Goal: Task Accomplishment & Management: Manage account settings

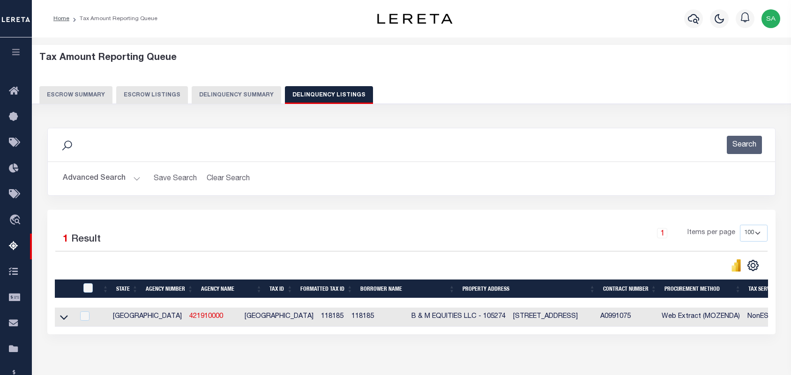
select select "[GEOGRAPHIC_DATA]"
select select "100"
click at [137, 170] on button "Advanced Search" at bounding box center [102, 179] width 78 height 18
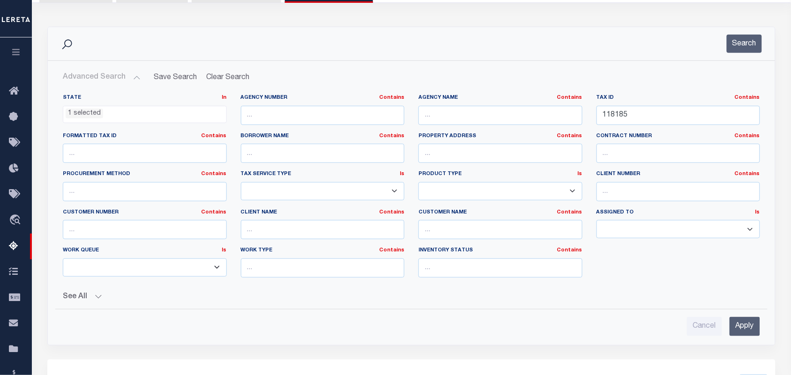
scroll to position [369, 0]
drag, startPoint x: 559, startPoint y: 120, endPoint x: 536, endPoint y: 124, distance: 22.8
click at [536, 124] on div "State In In AK AL AR AZ CA CO CT DC DE FL GA GU HI IA ID IL IN KS KY LA MA MD M…" at bounding box center [411, 189] width 711 height 191
paste input "40001500000710"
type input "40001500000710"
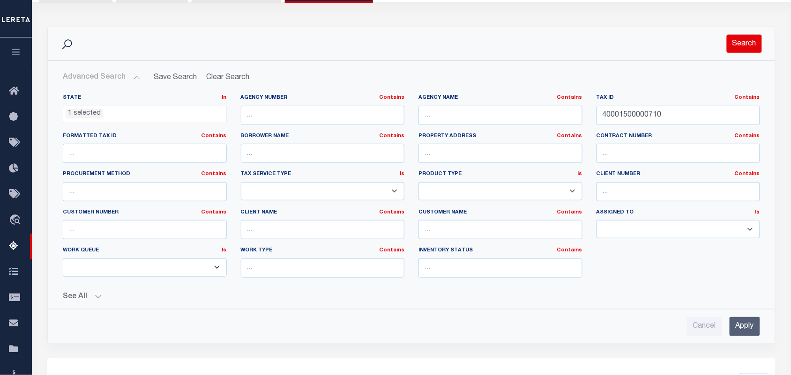
click at [731, 42] on button "Search" at bounding box center [743, 44] width 35 height 18
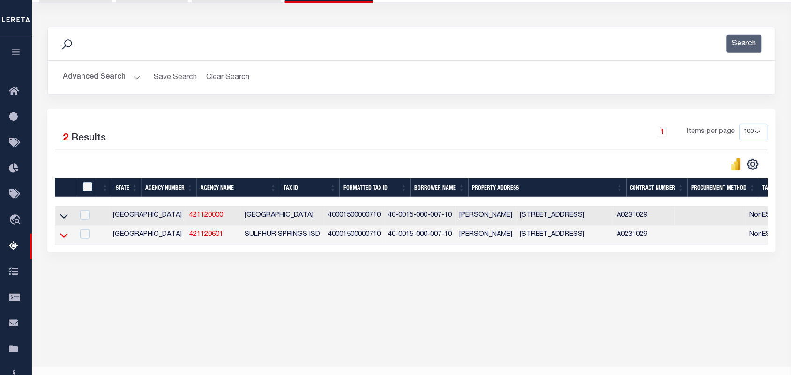
click at [61, 240] on icon at bounding box center [64, 235] width 8 height 10
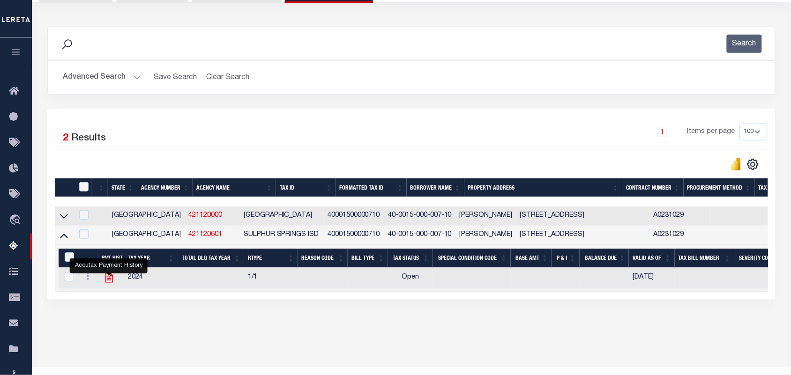
click at [109, 284] on icon "" at bounding box center [109, 278] width 12 height 12
checkbox input "true"
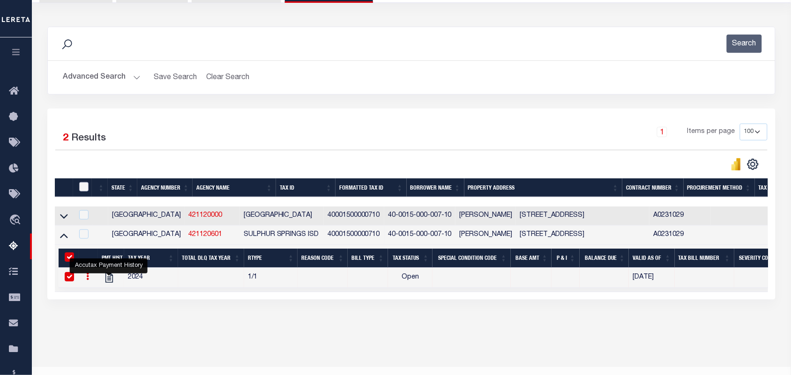
click at [84, 187] on input "checkbox" at bounding box center [83, 186] width 9 height 9
checkbox input "true"
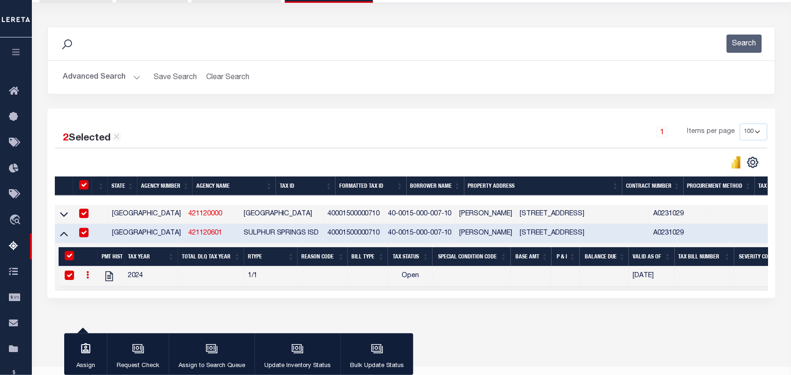
click at [287, 352] on div "button" at bounding box center [297, 349] width 23 height 23
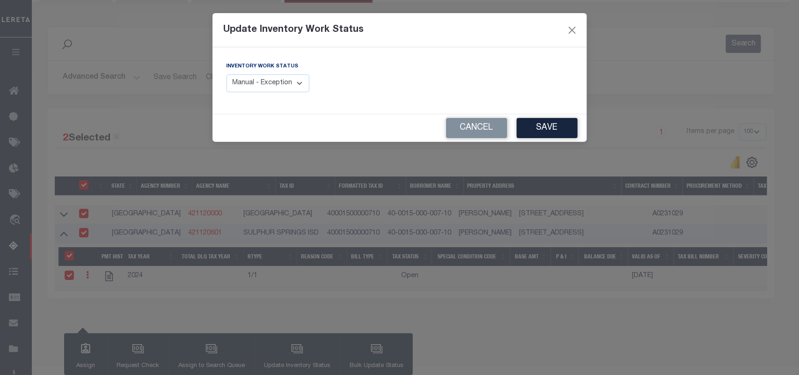
click at [301, 84] on select "Manual - Exception Pended - Awaiting Search Late Add Exception Completed" at bounding box center [268, 83] width 83 height 18
select select "4"
click at [227, 74] on select "Manual - Exception Pended - Awaiting Search Late Add Exception Completed" at bounding box center [268, 83] width 83 height 18
click at [529, 127] on button "Save" at bounding box center [547, 128] width 61 height 20
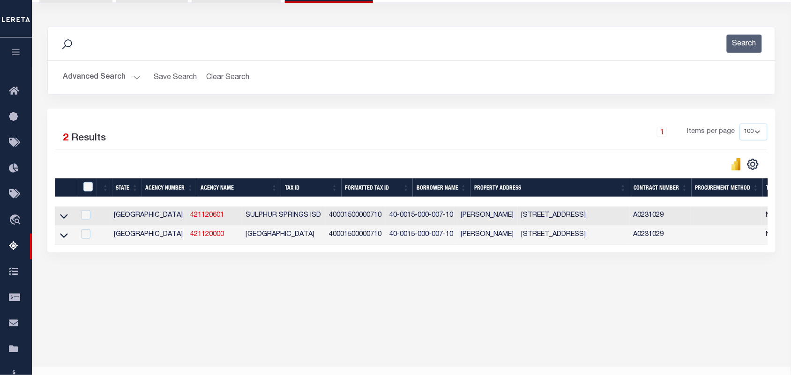
click at [140, 76] on h2 "Advanced Search Save Search Clear Search tblassign_wrapper_dynamictable_____Def…" at bounding box center [411, 77] width 712 height 18
click at [132, 75] on button "Advanced Search" at bounding box center [102, 77] width 78 height 18
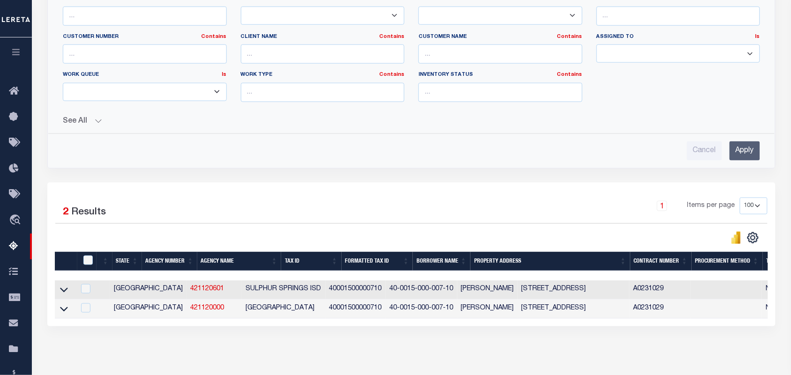
scroll to position [160, 0]
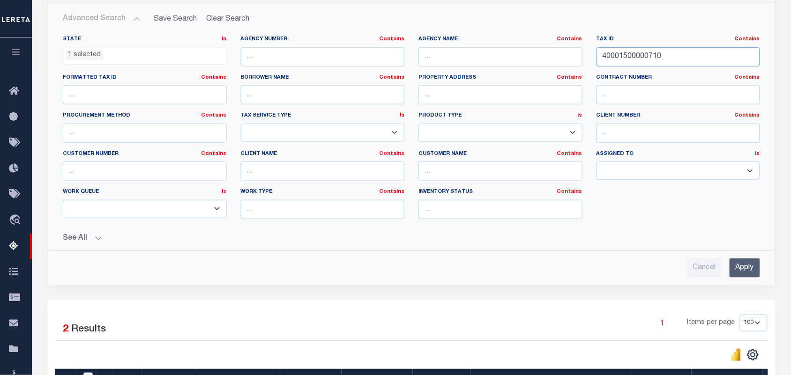
drag, startPoint x: 680, startPoint y: 52, endPoint x: 555, endPoint y: 69, distance: 125.7
click at [555, 69] on div "State In In AK AL AR AZ CA CO CT DC DE FL GA GU HI IA ID IL IN KS KY LA MA MD M…" at bounding box center [411, 131] width 711 height 191
paste input "1251000010"
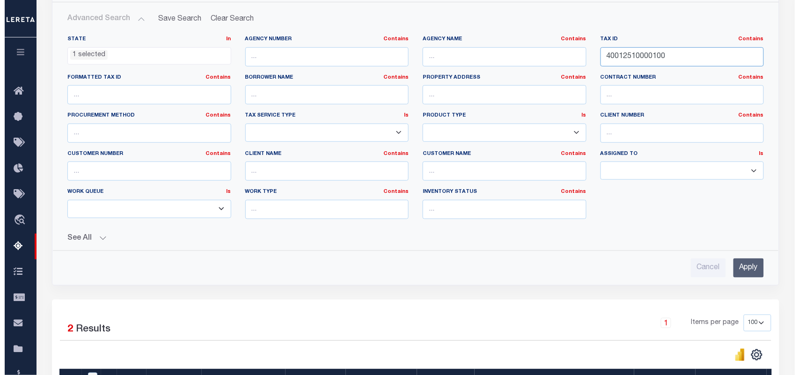
scroll to position [43, 0]
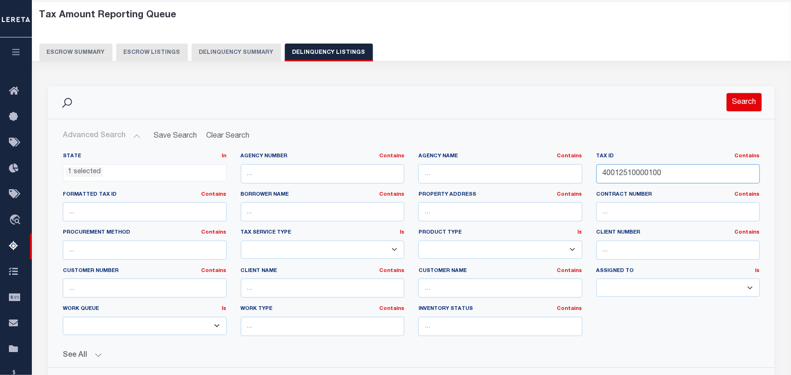
type input "40012510000100"
click at [742, 104] on button "Search" at bounding box center [743, 102] width 35 height 18
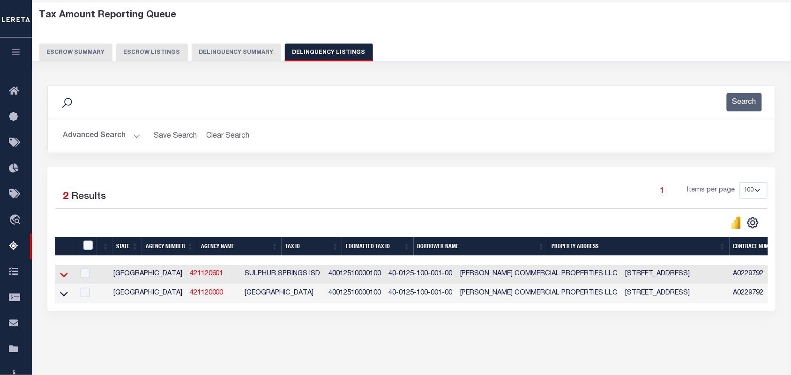
click at [65, 278] on icon at bounding box center [64, 275] width 8 height 5
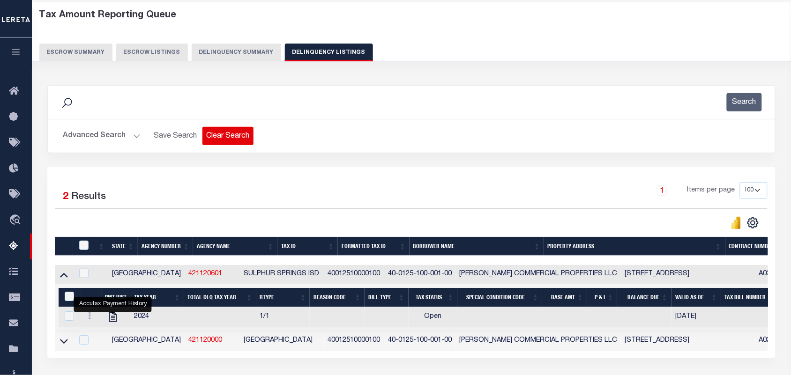
drag, startPoint x: 109, startPoint y: 319, endPoint x: 251, endPoint y: 128, distance: 238.7
click at [109, 319] on icon "" at bounding box center [112, 317] width 7 height 10
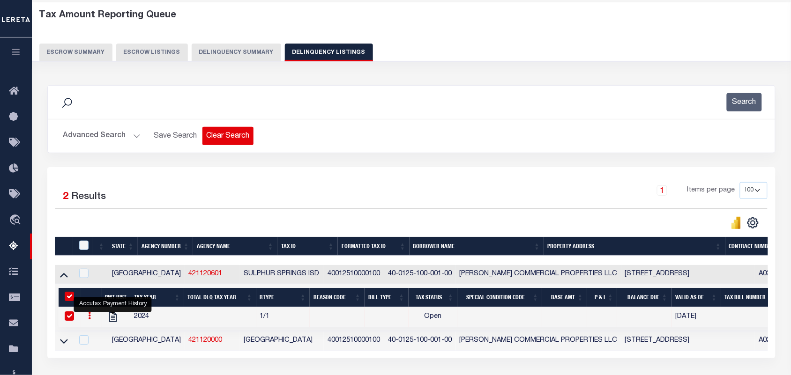
checkbox input "true"
click at [80, 246] on input "checkbox" at bounding box center [83, 245] width 9 height 9
checkbox input "true"
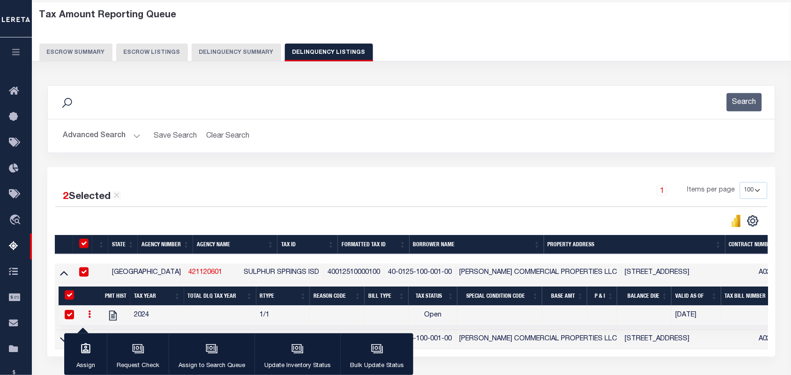
checkbox input "true"
click at [295, 350] on icon "button" at bounding box center [296, 348] width 7 height 4
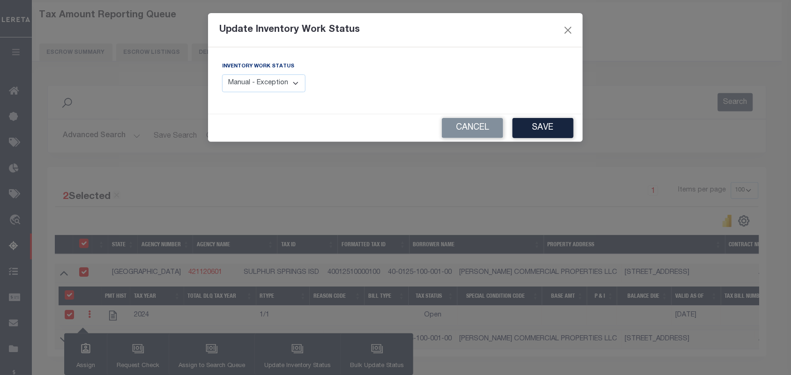
drag, startPoint x: 293, startPoint y: 83, endPoint x: 298, endPoint y: 83, distance: 5.2
click at [293, 83] on select "Manual - Exception Pended - Awaiting Search Late Add Exception Completed" at bounding box center [263, 83] width 83 height 18
click at [298, 83] on select "Manual - Exception Pended - Awaiting Search Late Add Exception Completed" at bounding box center [263, 83] width 83 height 18
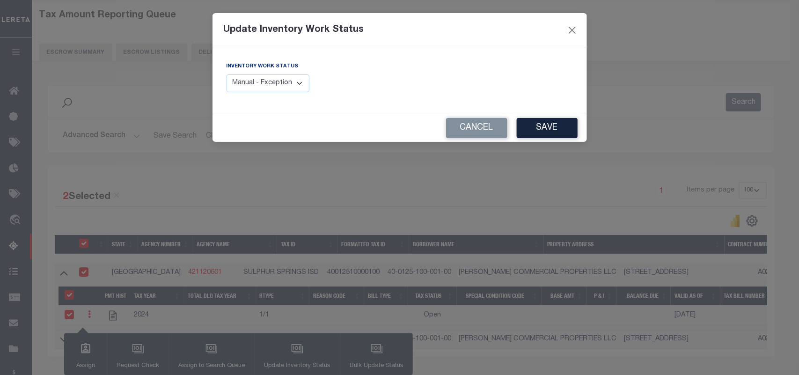
click at [300, 82] on select "Manual - Exception Pended - Awaiting Search Late Add Exception Completed" at bounding box center [268, 83] width 83 height 18
select select "4"
click at [227, 74] on select "Manual - Exception Pended - Awaiting Search Late Add Exception Completed" at bounding box center [268, 83] width 83 height 18
click at [544, 127] on button "Save" at bounding box center [547, 128] width 61 height 20
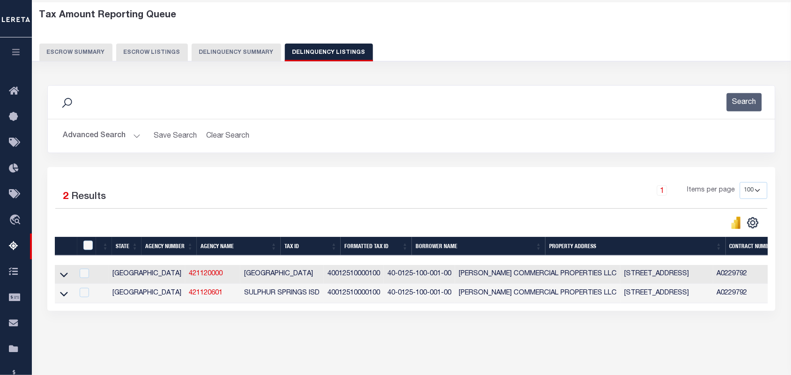
click at [132, 136] on button "Advanced Search" at bounding box center [102, 136] width 78 height 18
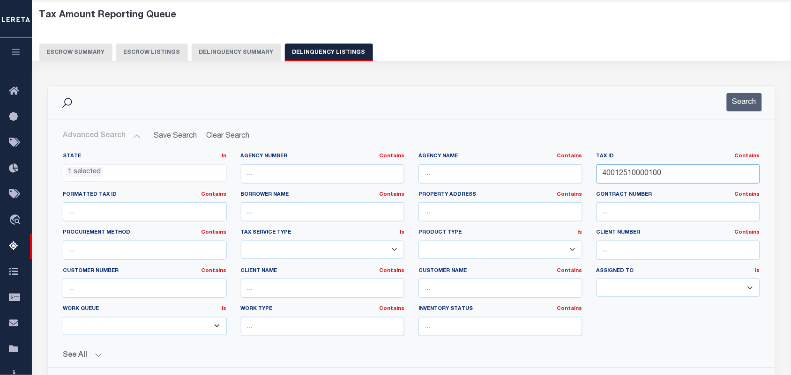
drag, startPoint x: 650, startPoint y: 172, endPoint x: 560, endPoint y: 177, distance: 89.6
click at [560, 177] on div "State In In AK AL AR AZ CA CO CT DC DE FL GA GU HI IA ID IL IN KS KY LA MA MD M…" at bounding box center [411, 248] width 711 height 191
paste input "65014300001604"
click at [749, 104] on button "Search" at bounding box center [743, 102] width 35 height 18
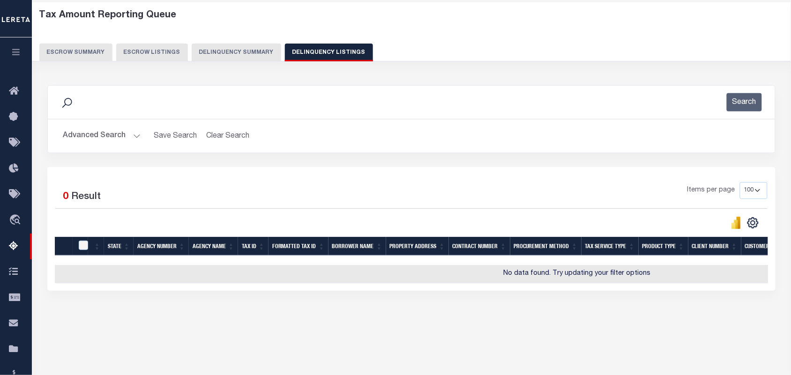
drag, startPoint x: 133, startPoint y: 135, endPoint x: 260, endPoint y: 178, distance: 133.6
click at [133, 135] on button "Advanced Search" at bounding box center [102, 136] width 78 height 18
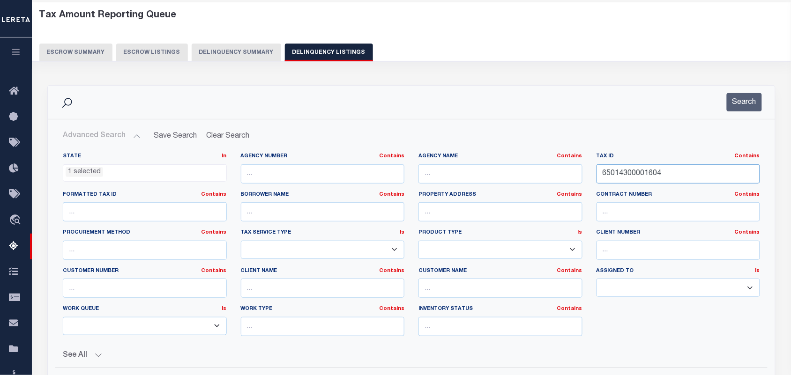
drag, startPoint x: 600, startPoint y: 178, endPoint x: 527, endPoint y: 180, distance: 73.1
click at [526, 181] on div "State In In AK AL AR AZ CA CO CT DC DE FL GA GU HI IA ID IL IN KS KY LA MA MD M…" at bounding box center [411, 248] width 711 height 191
click at [739, 103] on button "Search" at bounding box center [743, 102] width 35 height 18
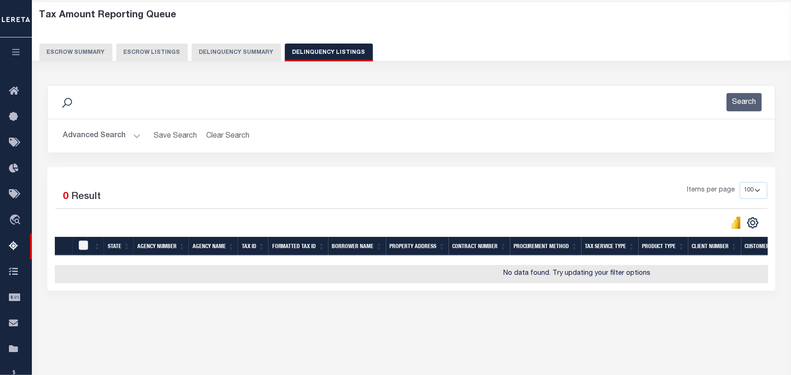
click at [133, 134] on button "Advanced Search" at bounding box center [102, 136] width 78 height 18
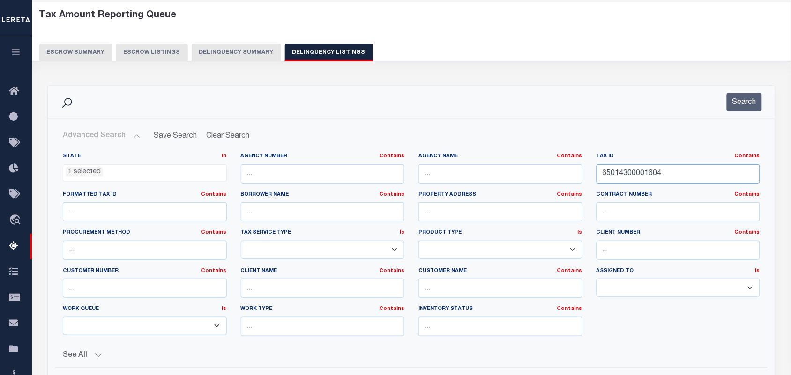
drag, startPoint x: 692, startPoint y: 174, endPoint x: 540, endPoint y: 189, distance: 153.0
click at [511, 189] on div "State In In AK AL AR AZ CA CO CT DC DE FL GA GU HI IA ID IL IN KS KY LA MA MD M…" at bounding box center [411, 248] width 711 height 191
paste input "21400000700"
type input "65021400000700"
click at [738, 106] on button "Search" at bounding box center [743, 102] width 35 height 18
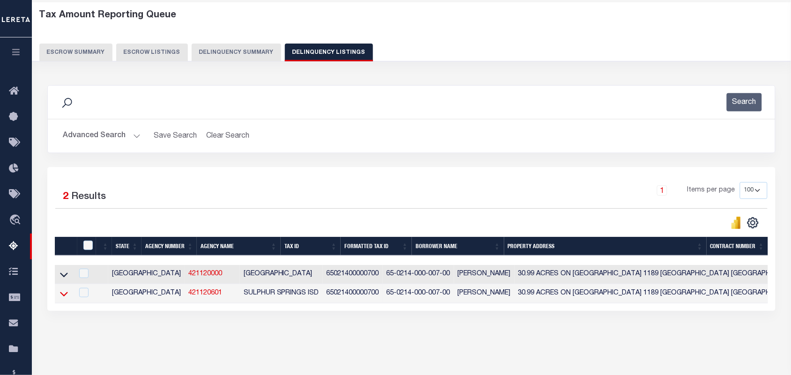
click at [64, 298] on icon at bounding box center [64, 294] width 8 height 10
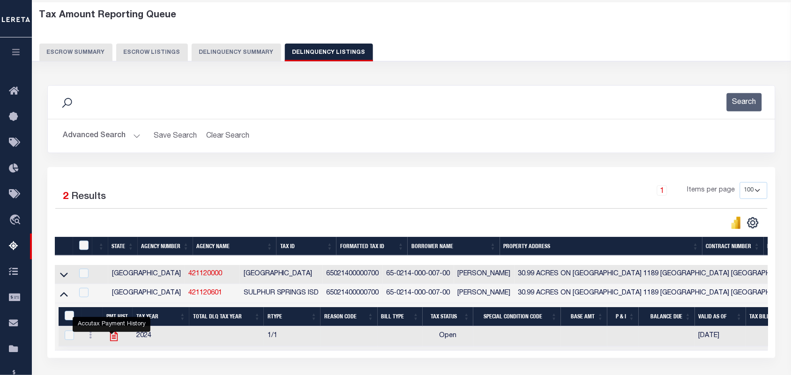
click at [113, 340] on icon "" at bounding box center [113, 337] width 7 height 10
checkbox input "true"
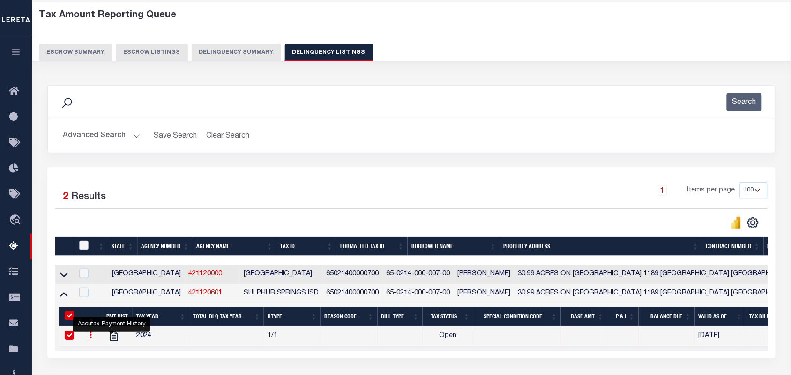
click at [83, 247] on input "checkbox" at bounding box center [83, 245] width 9 height 9
checkbox input "true"
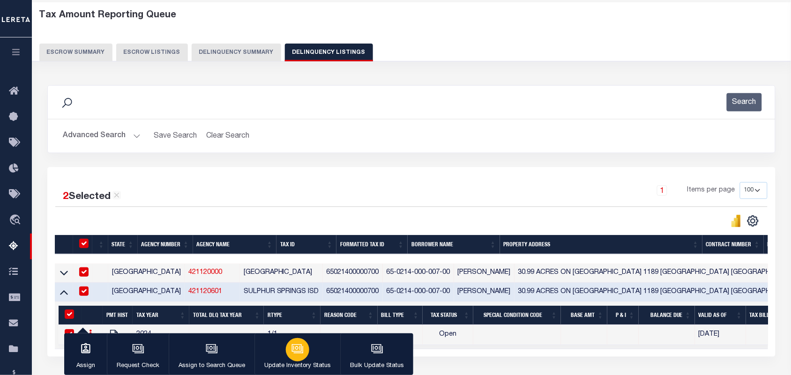
click at [287, 352] on div "button" at bounding box center [297, 349] width 23 height 23
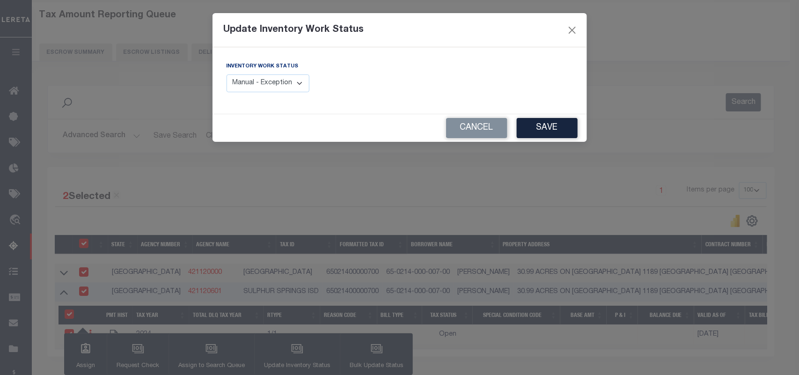
click at [299, 83] on select "Manual - Exception Pended - Awaiting Search Late Add Exception Completed" at bounding box center [268, 83] width 83 height 18
select select "4"
click at [227, 74] on select "Manual - Exception Pended - Awaiting Search Late Add Exception Completed" at bounding box center [268, 83] width 83 height 18
click at [546, 132] on button "Save" at bounding box center [547, 128] width 61 height 20
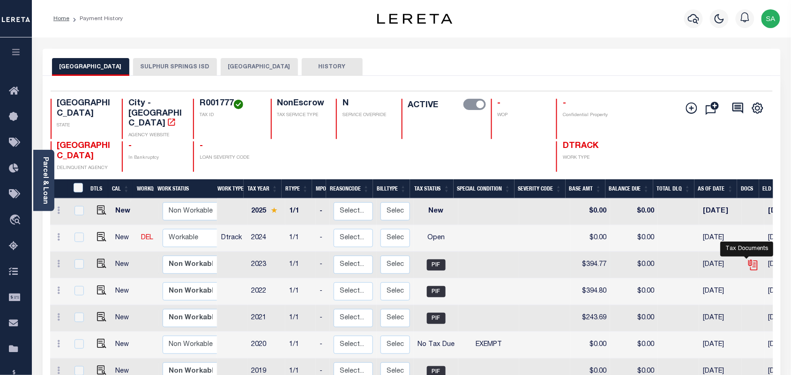
click at [747, 259] on icon "" at bounding box center [753, 265] width 12 height 12
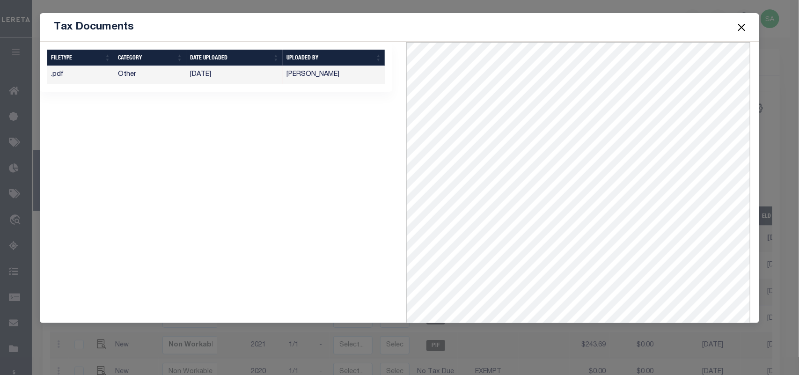
click at [740, 26] on button "Close" at bounding box center [742, 27] width 12 height 12
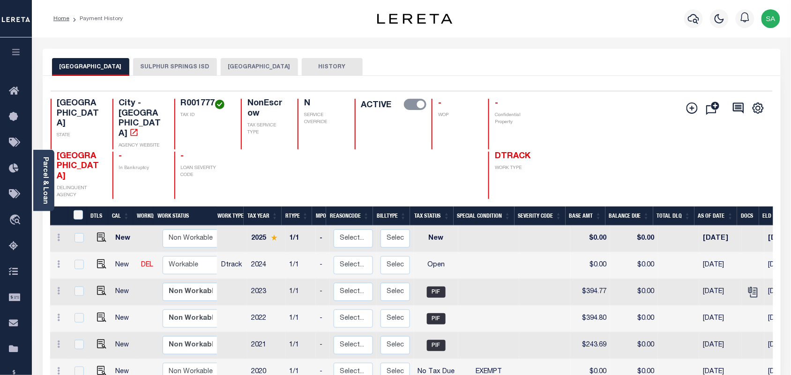
click at [184, 71] on button "SULPHUR SPRINGS ISD" at bounding box center [175, 67] width 84 height 18
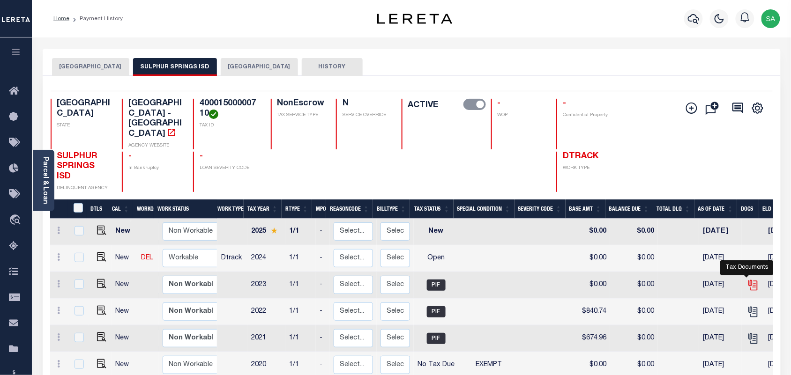
click at [748, 280] on icon "" at bounding box center [751, 283] width 7 height 7
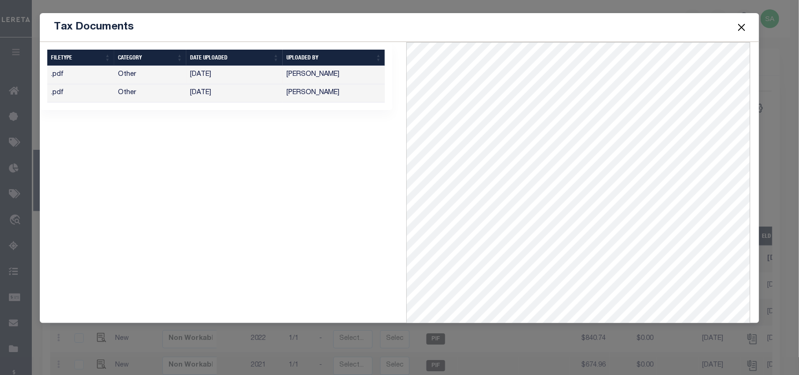
click at [742, 24] on button "Close" at bounding box center [742, 27] width 12 height 12
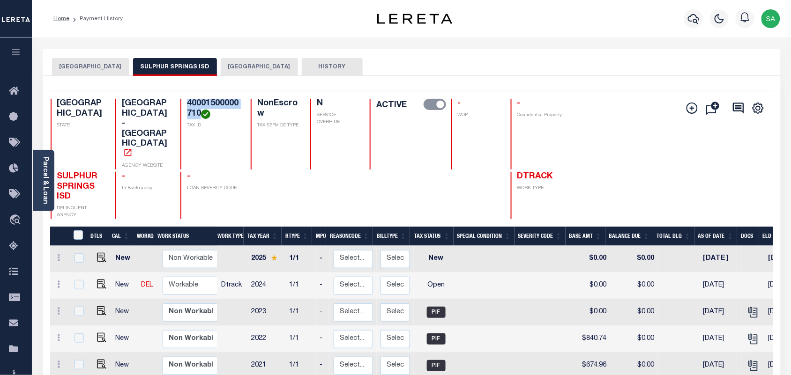
drag, startPoint x: 155, startPoint y: 102, endPoint x: 188, endPoint y: 115, distance: 35.6
click at [188, 115] on div "40001500000710 TAX ID" at bounding box center [209, 134] width 59 height 71
click at [747, 306] on icon "" at bounding box center [753, 312] width 12 height 12
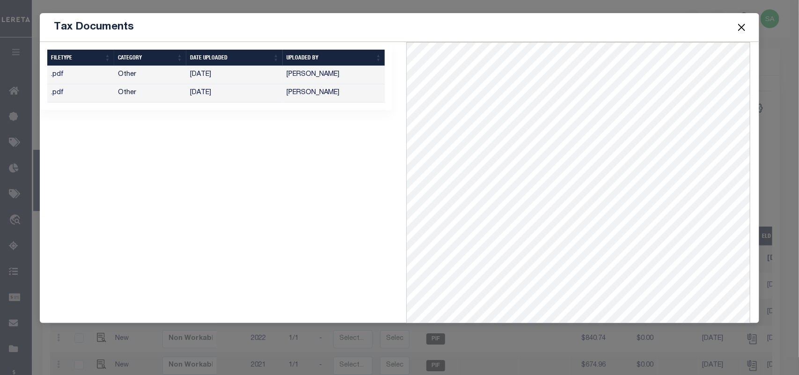
click at [739, 32] on button "Close" at bounding box center [742, 27] width 12 height 12
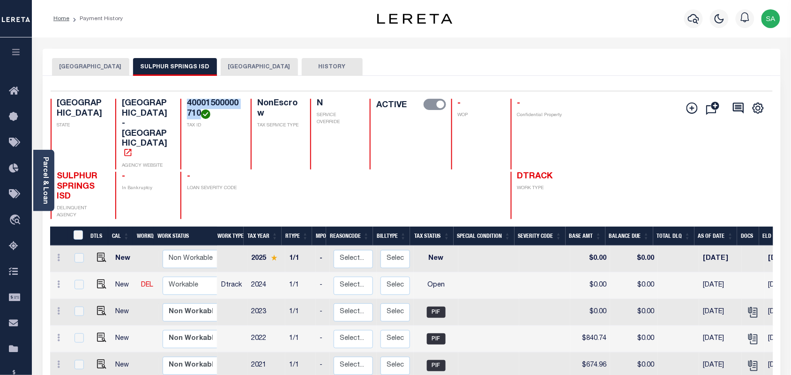
drag, startPoint x: 187, startPoint y: 109, endPoint x: 191, endPoint y: 112, distance: 5.0
click at [187, 109] on h4 "40001500000710" at bounding box center [213, 109] width 52 height 20
drag, startPoint x: 191, startPoint y: 112, endPoint x: 158, endPoint y: 97, distance: 36.5
click at [158, 97] on div "Selected 9 Results 1 Items per page 25 50 100 TX STATE School District - TX AGE…" at bounding box center [411, 155] width 737 height 128
copy h4 "40001500000710"
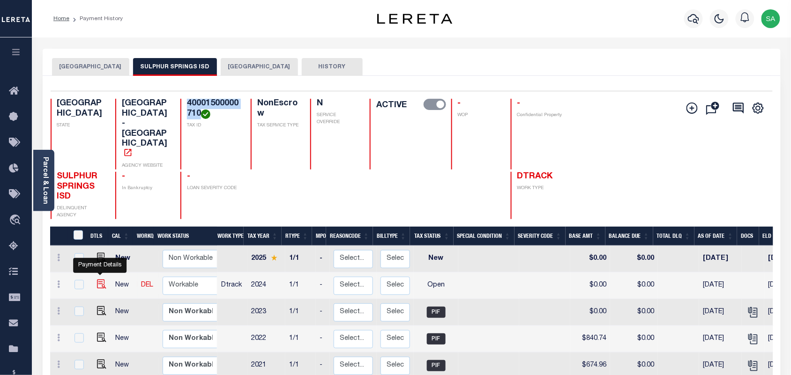
drag, startPoint x: 97, startPoint y: 272, endPoint x: 104, endPoint y: 272, distance: 6.6
click at [97, 280] on img "" at bounding box center [101, 284] width 9 height 9
checkbox input "true"
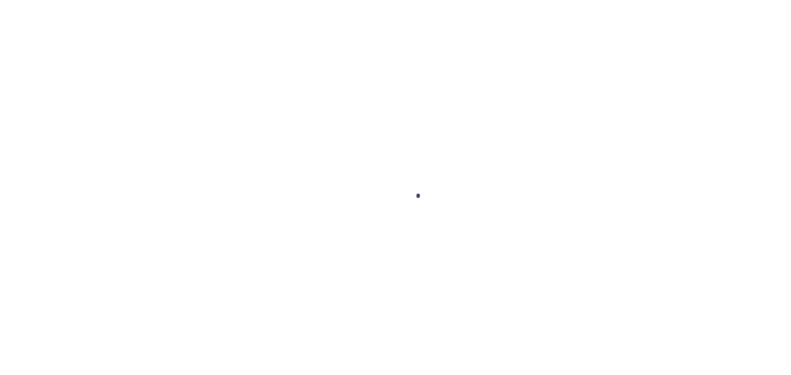
checkbox input "false"
type input "[DATE]"
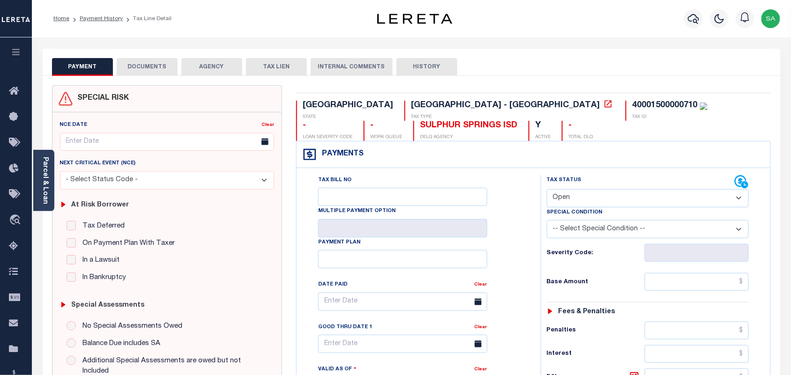
drag, startPoint x: 593, startPoint y: 200, endPoint x: 591, endPoint y: 208, distance: 9.1
click at [593, 200] on select "- Select Status Code - Open Due/Unpaid Paid Incomplete No Tax Due Internal Refu…" at bounding box center [648, 198] width 202 height 18
select select "PYD"
click at [547, 190] on select "- Select Status Code - Open Due/Unpaid Paid Incomplete No Tax Due Internal Refu…" at bounding box center [648, 198] width 202 height 18
type input "[DATE]"
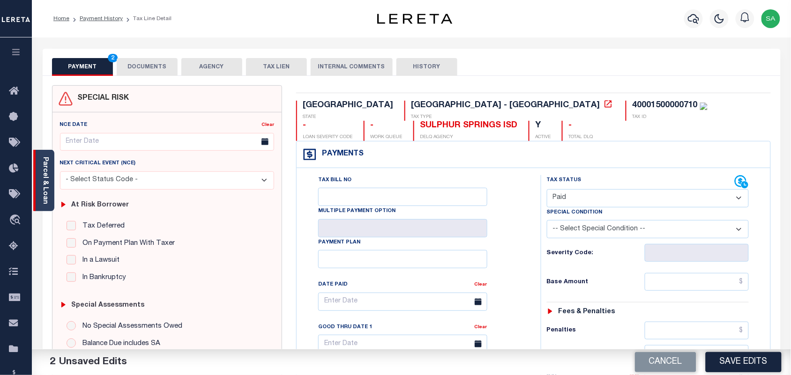
click at [51, 182] on div "Parcel & Loan" at bounding box center [43, 180] width 21 height 61
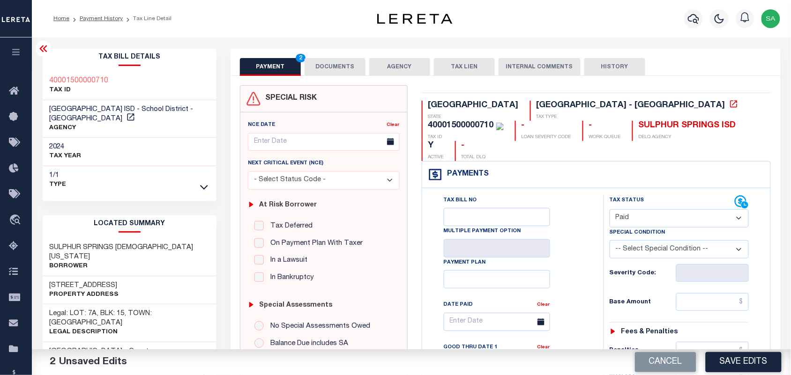
drag, startPoint x: 335, startPoint y: 64, endPoint x: 338, endPoint y: 71, distance: 8.2
click at [335, 64] on button "DOCUMENTS" at bounding box center [334, 67] width 61 height 18
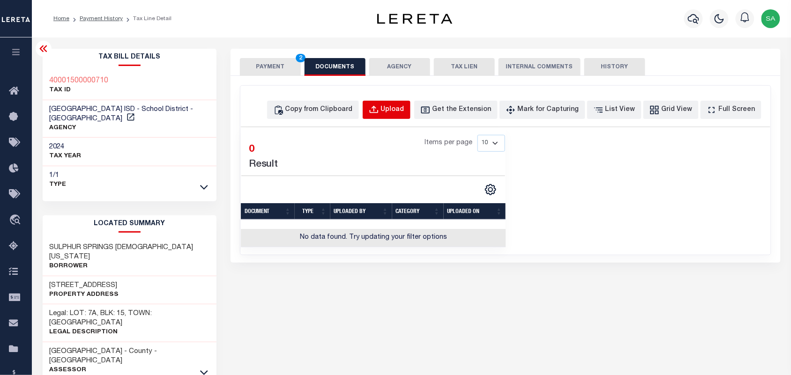
click at [398, 113] on div "Upload" at bounding box center [392, 110] width 23 height 10
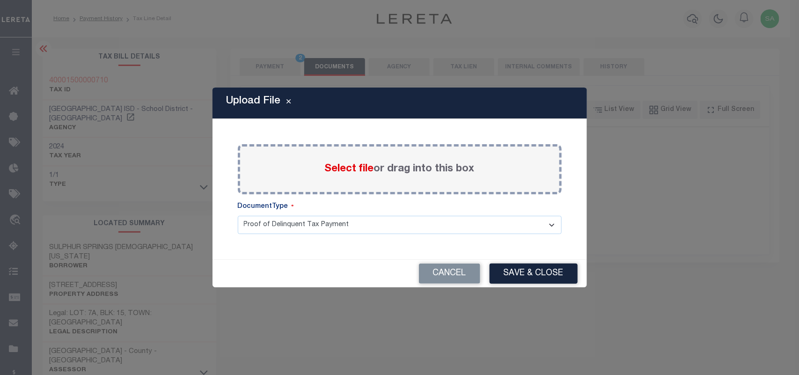
click at [357, 174] on span "Select file" at bounding box center [349, 169] width 49 height 10
click at [0, 0] on input "Select file or drag into this box" at bounding box center [0, 0] width 0 height 0
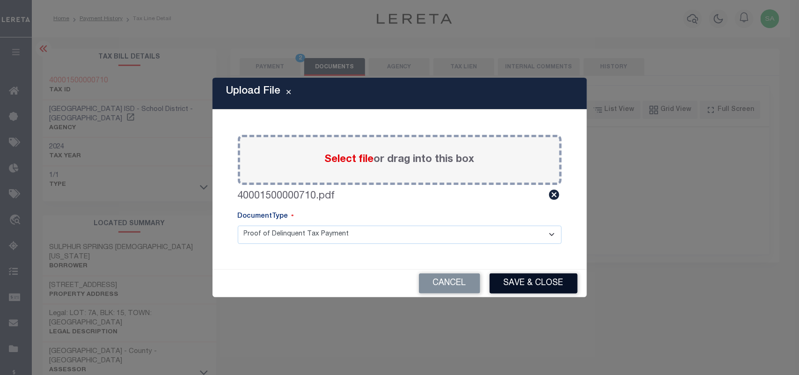
click at [546, 282] on button "Save & Close" at bounding box center [534, 284] width 88 height 20
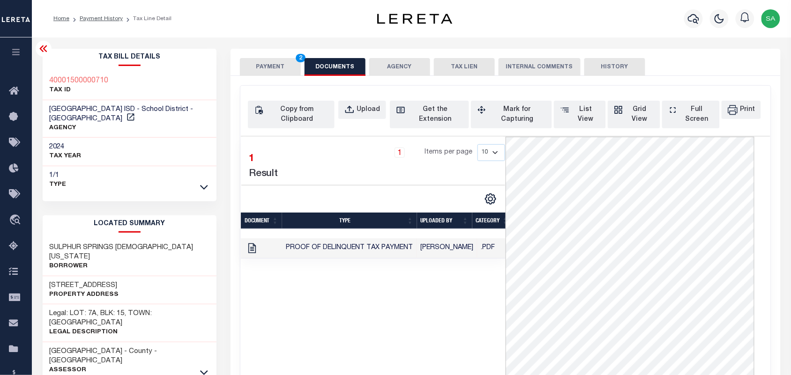
click at [289, 58] on button "PAYMENT 2" at bounding box center [270, 67] width 61 height 18
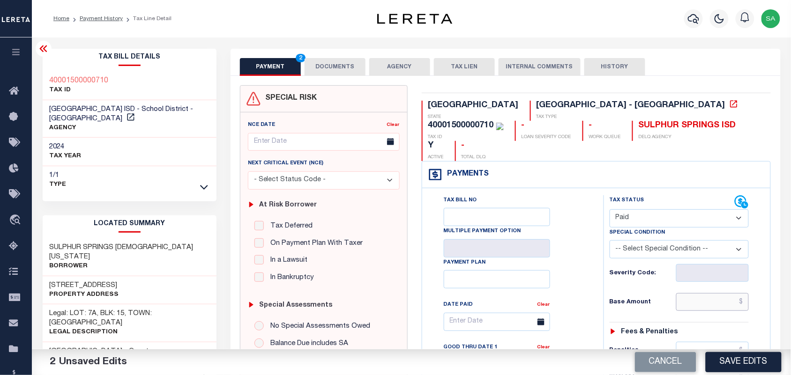
click at [694, 293] on input "text" at bounding box center [712, 302] width 73 height 18
paste input "228.95"
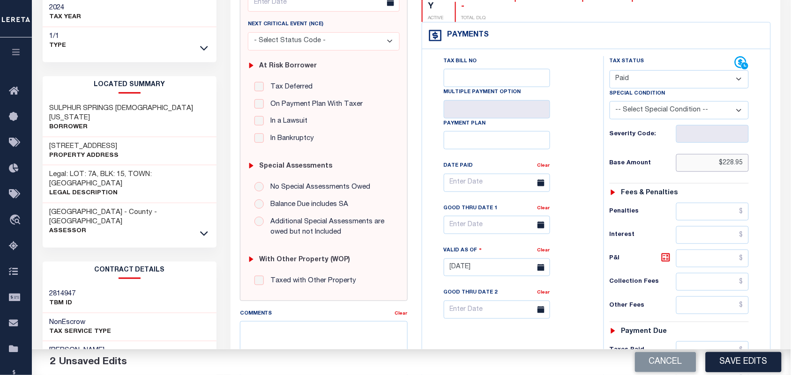
scroll to position [293, 0]
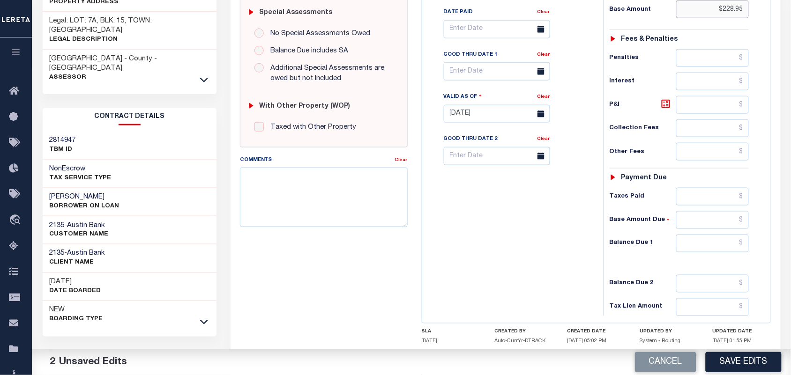
type input "$228.95"
click at [709, 235] on input "text" at bounding box center [712, 244] width 73 height 18
type input "$0.00"
click at [516, 233] on div "Tax Bill No Multiple Payment Option Payment Plan Clear" at bounding box center [510, 110] width 172 height 414
drag, startPoint x: 713, startPoint y: 200, endPoint x: 718, endPoint y: 188, distance: 12.4
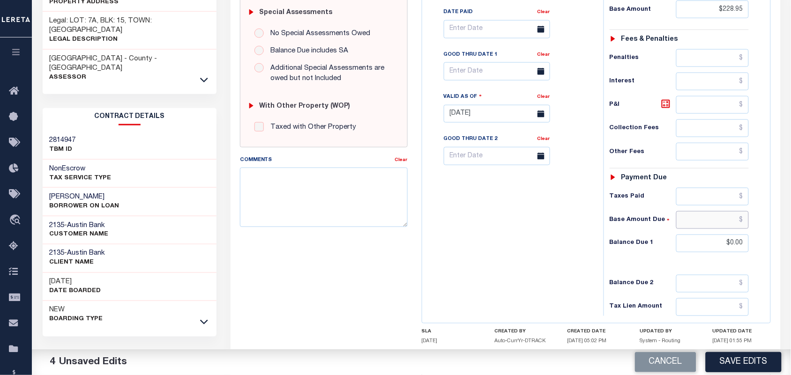
click at [713, 211] on input "text" at bounding box center [712, 220] width 73 height 18
click at [718, 188] on input "text" at bounding box center [712, 197] width 73 height 18
paste input "228.95"
type input "$228.95"
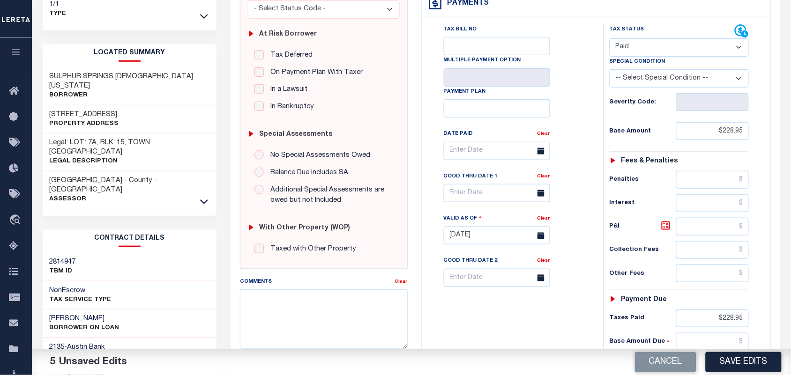
scroll to position [234, 0]
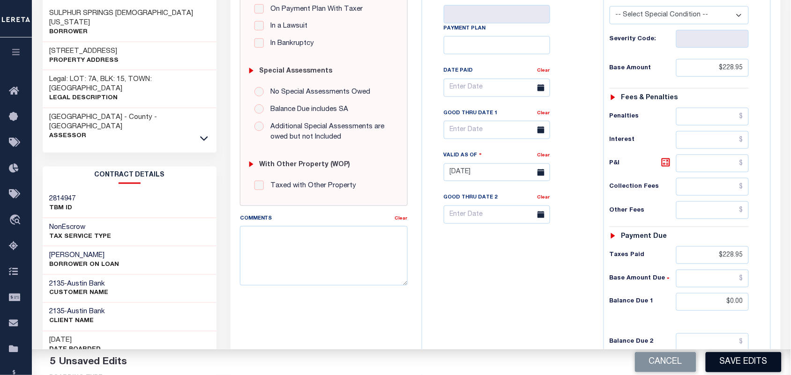
click at [727, 363] on button "Save Edits" at bounding box center [743, 362] width 76 height 20
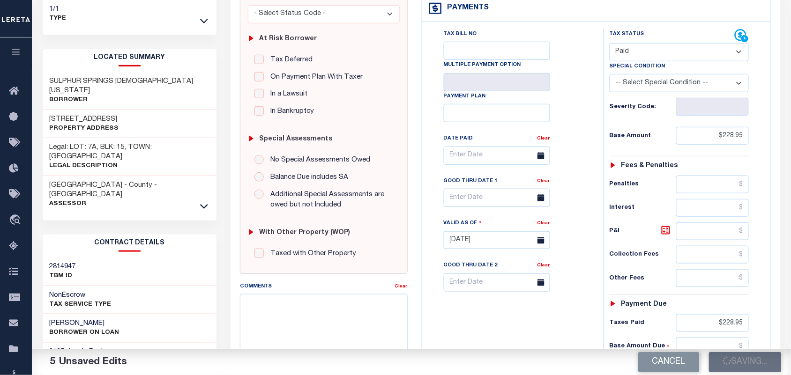
scroll to position [59, 0]
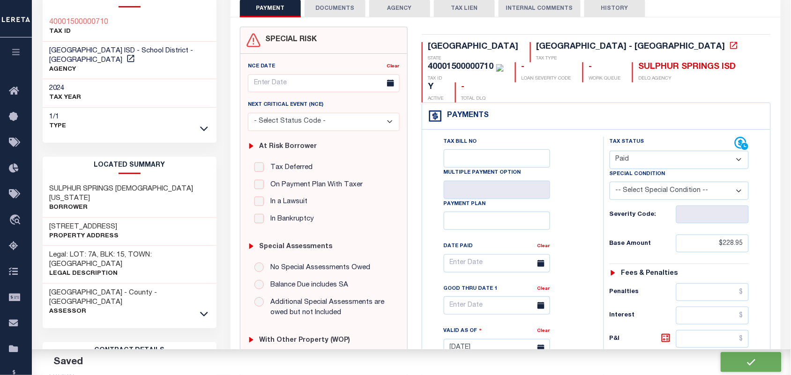
checkbox input "false"
type input "$228.95"
type input "$0"
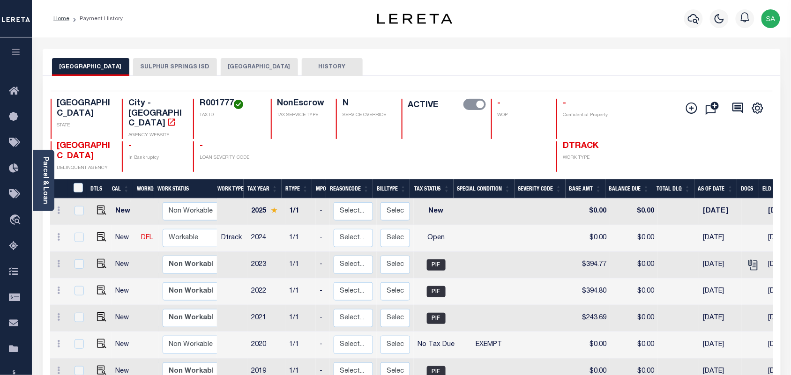
click at [213, 66] on button "SULPHUR SPRINGS ISD" at bounding box center [175, 67] width 84 height 18
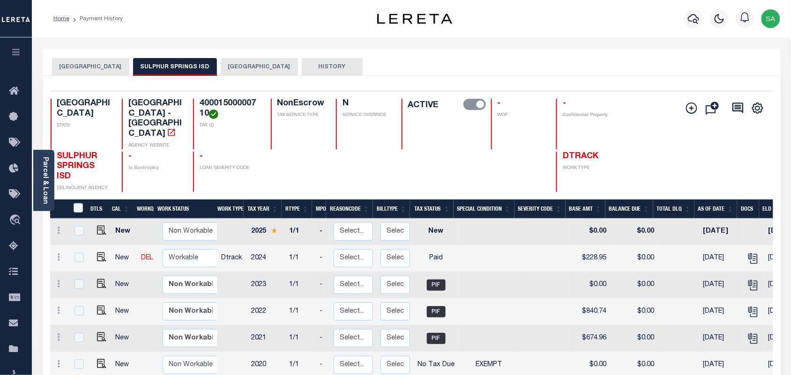
click at [119, 67] on button "[GEOGRAPHIC_DATA]" at bounding box center [90, 67] width 77 height 18
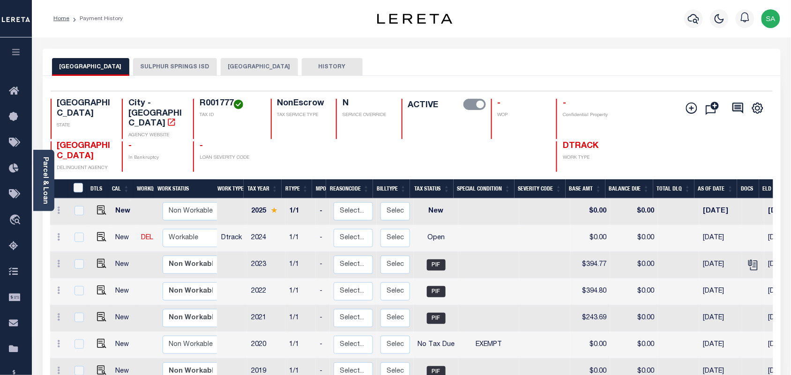
click at [265, 72] on button "[GEOGRAPHIC_DATA]" at bounding box center [259, 67] width 77 height 18
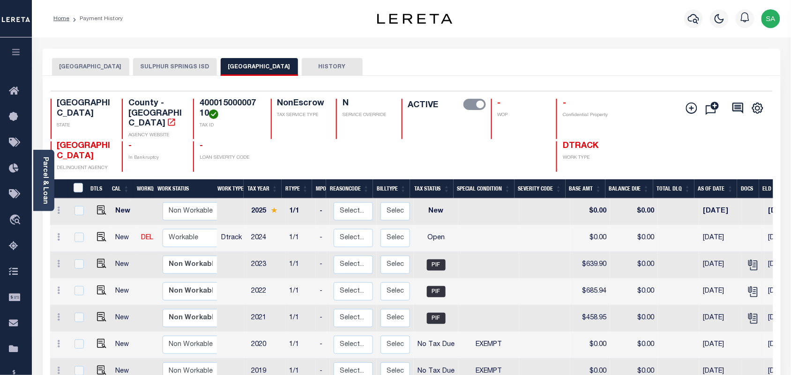
click at [183, 64] on button "SULPHUR SPRINGS ISD" at bounding box center [175, 67] width 84 height 18
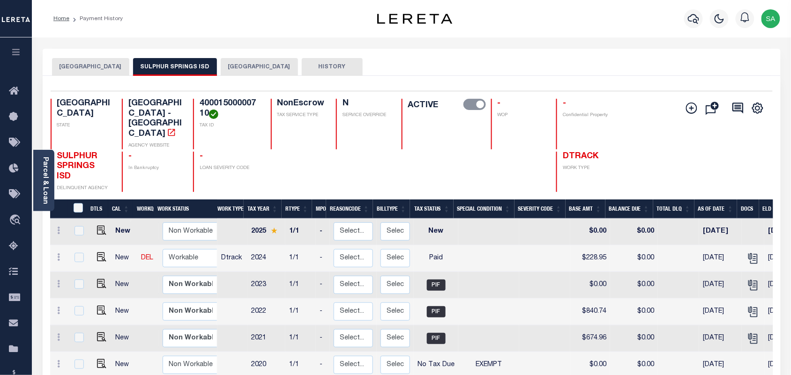
click at [252, 68] on button "[GEOGRAPHIC_DATA]" at bounding box center [259, 67] width 77 height 18
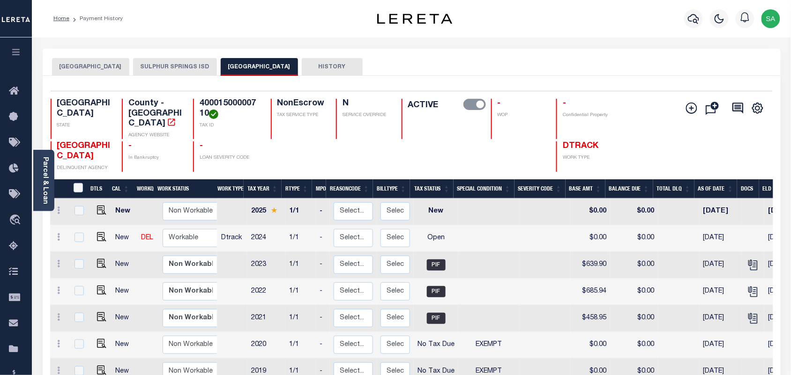
click at [230, 104] on h4 "40001500000710" at bounding box center [229, 109] width 59 height 20
copy h4 "40001500000710"
click at [190, 66] on button "SULPHUR SPRINGS ISD" at bounding box center [175, 67] width 84 height 18
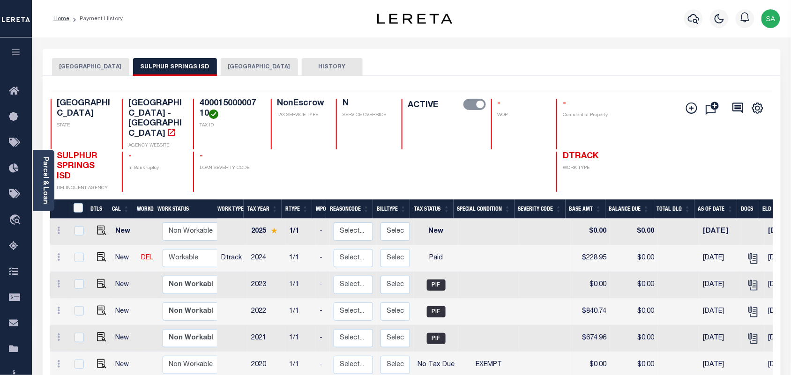
click at [252, 62] on button "[GEOGRAPHIC_DATA]" at bounding box center [259, 67] width 77 height 18
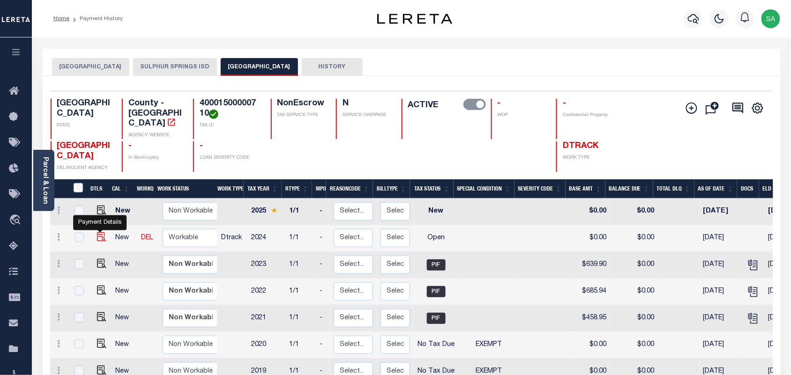
click at [102, 232] on img "" at bounding box center [101, 236] width 9 height 9
checkbox input "true"
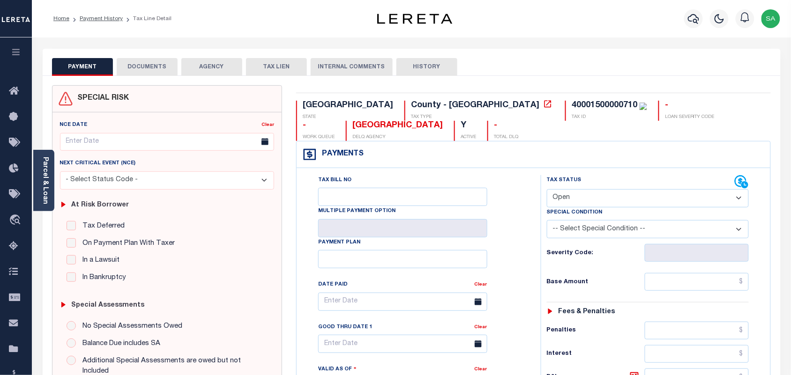
drag, startPoint x: 610, startPoint y: 197, endPoint x: 605, endPoint y: 208, distance: 12.6
click at [610, 197] on select "- Select Status Code - Open Due/Unpaid Paid Incomplete No Tax Due Internal Refu…" at bounding box center [648, 198] width 202 height 18
select select "PYD"
click at [547, 190] on select "- Select Status Code - Open Due/Unpaid Paid Incomplete No Tax Due Internal Refu…" at bounding box center [648, 198] width 202 height 18
type input "[DATE]"
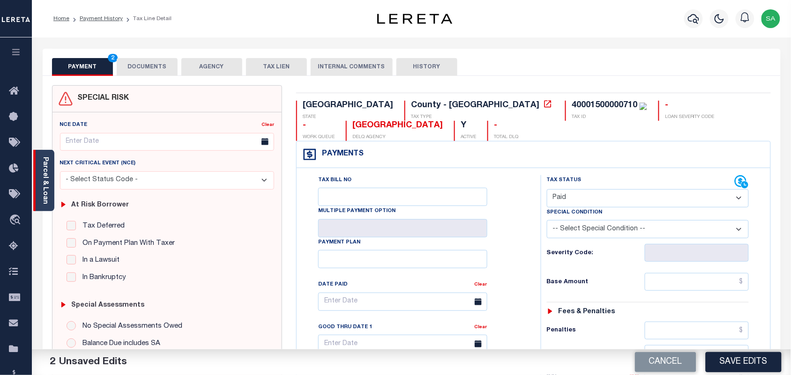
click at [49, 185] on div "Parcel & Loan" at bounding box center [43, 180] width 21 height 61
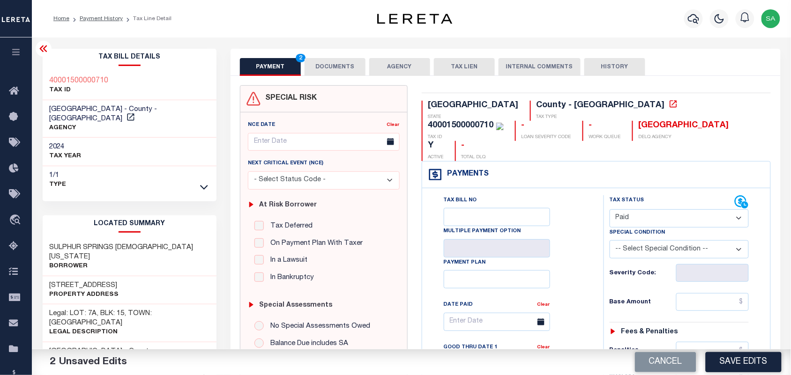
click at [334, 69] on button "DOCUMENTS" at bounding box center [334, 67] width 61 height 18
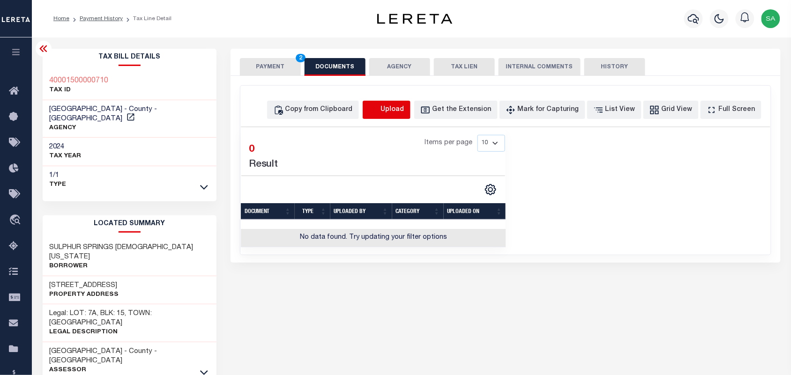
click at [379, 105] on icon "button" at bounding box center [374, 110] width 10 height 10
select select "POP"
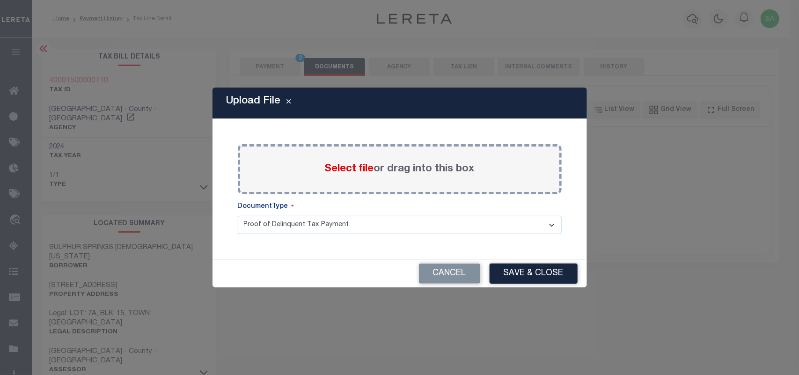
click at [361, 167] on span "Select file" at bounding box center [349, 169] width 49 height 10
click at [0, 0] on input "Select file or drag into this box" at bounding box center [0, 0] width 0 height 0
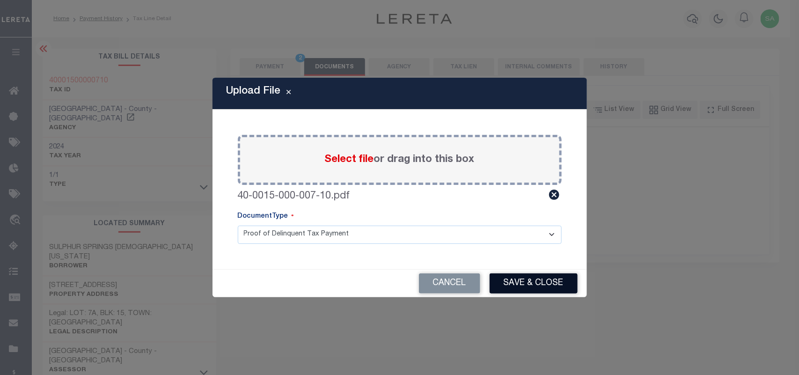
click at [544, 280] on button "Save & Close" at bounding box center [534, 284] width 88 height 20
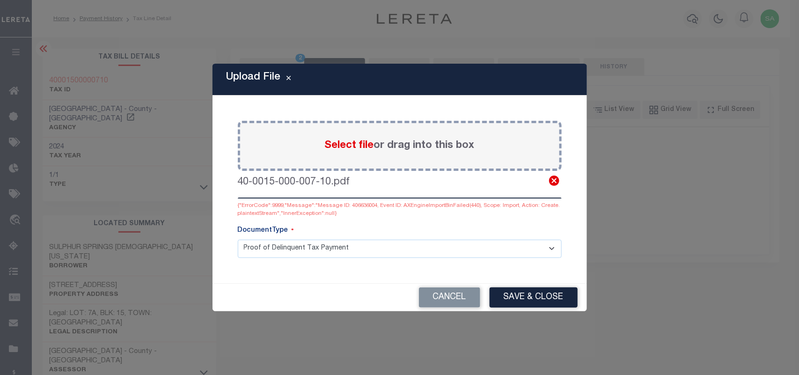
click at [554, 183] on icon at bounding box center [554, 181] width 10 height 10
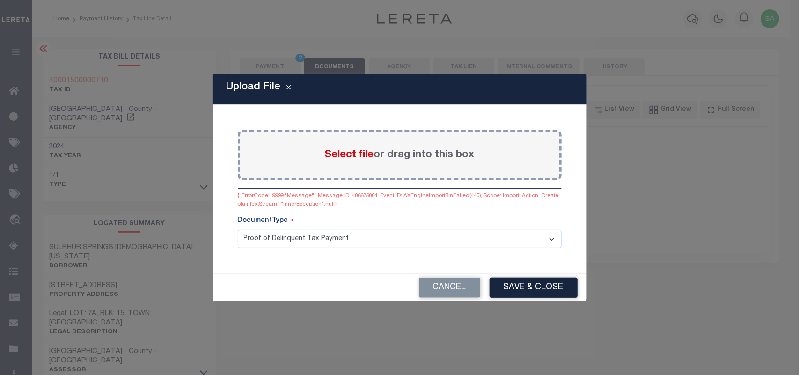
click at [363, 157] on span "Select file" at bounding box center [349, 155] width 49 height 10
click at [0, 0] on input "Select file or drag into this box" at bounding box center [0, 0] width 0 height 0
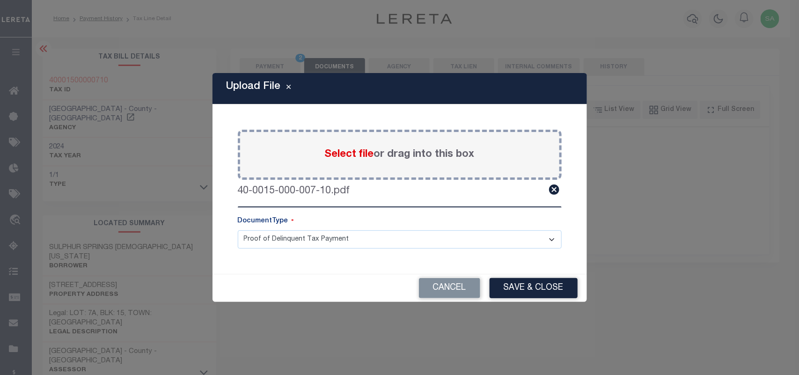
drag, startPoint x: 514, startPoint y: 295, endPoint x: 522, endPoint y: 293, distance: 8.7
click at [514, 294] on button "Save & Close" at bounding box center [534, 288] width 88 height 20
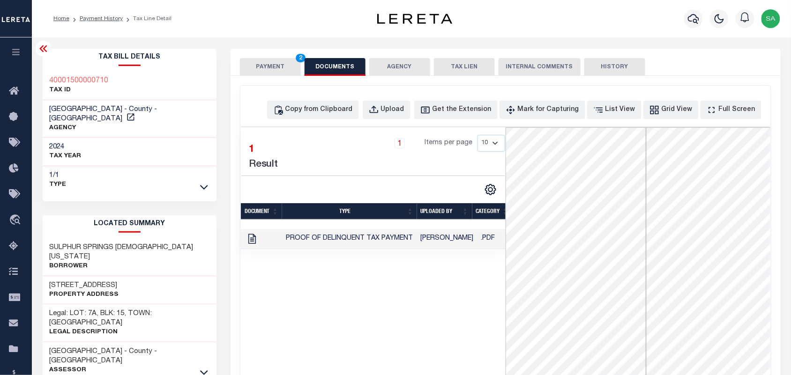
click at [277, 71] on button "PAYMENT 2" at bounding box center [270, 67] width 61 height 18
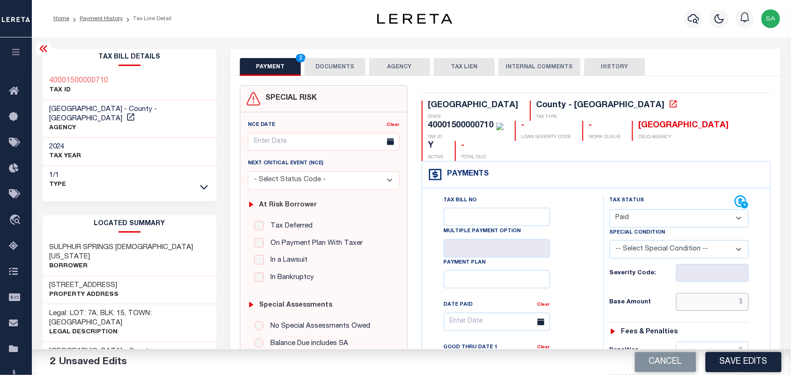
click at [703, 293] on input "text" at bounding box center [712, 302] width 73 height 18
paste input "582.36"
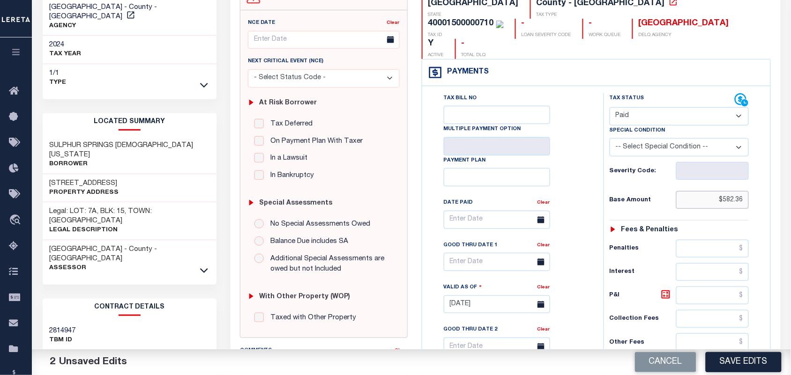
scroll to position [293, 0]
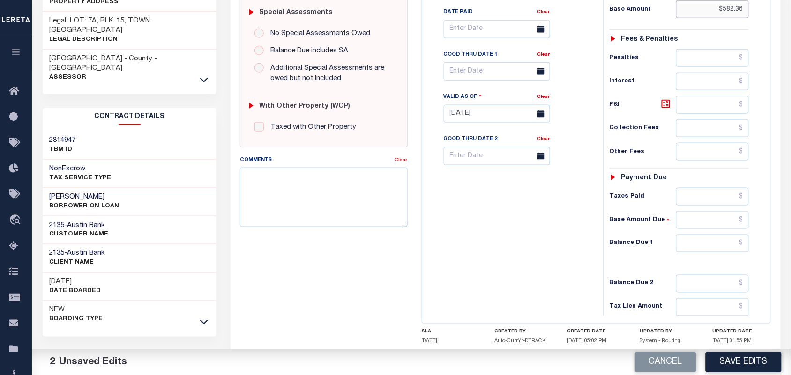
type input "$582.36"
click at [688, 235] on input "text" at bounding box center [712, 244] width 73 height 18
type input "$0.00"
click at [563, 223] on div "Tax Bill No Multiple Payment Option Payment Plan Clear" at bounding box center [510, 110] width 172 height 414
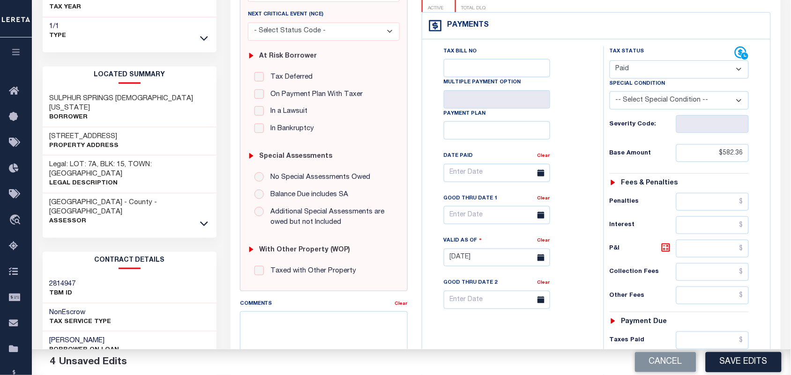
scroll to position [0, 0]
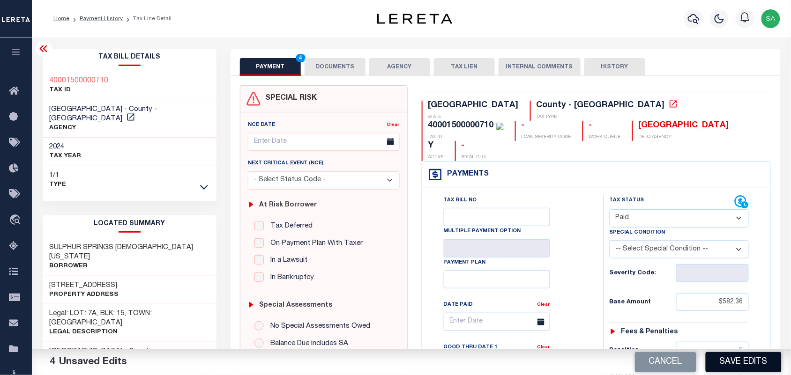
click at [744, 362] on button "Save Edits" at bounding box center [743, 362] width 76 height 20
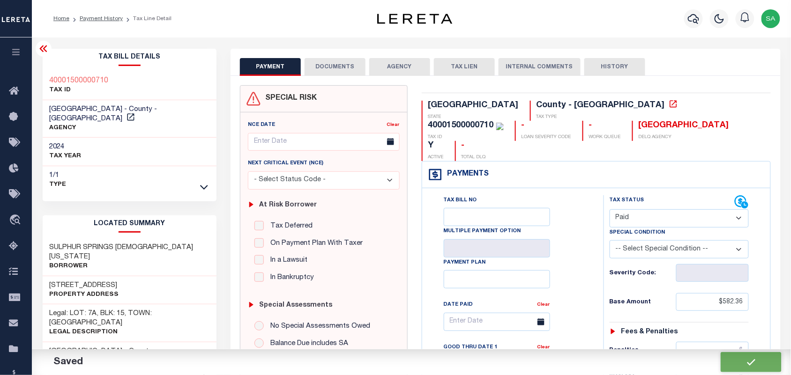
checkbox input "false"
type input "$582.36"
type input "$0"
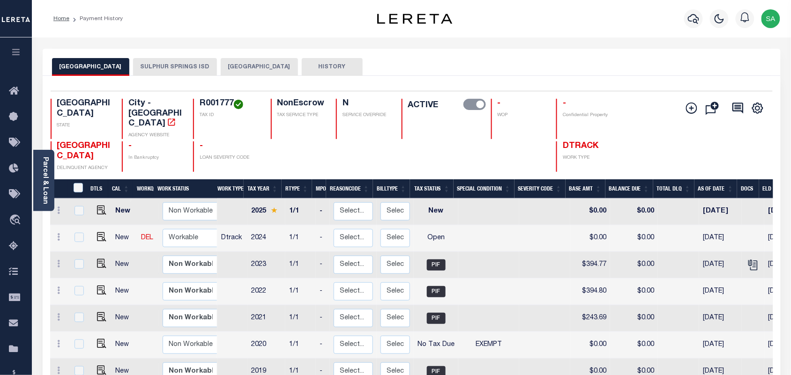
click at [268, 66] on button "[GEOGRAPHIC_DATA]" at bounding box center [259, 67] width 77 height 18
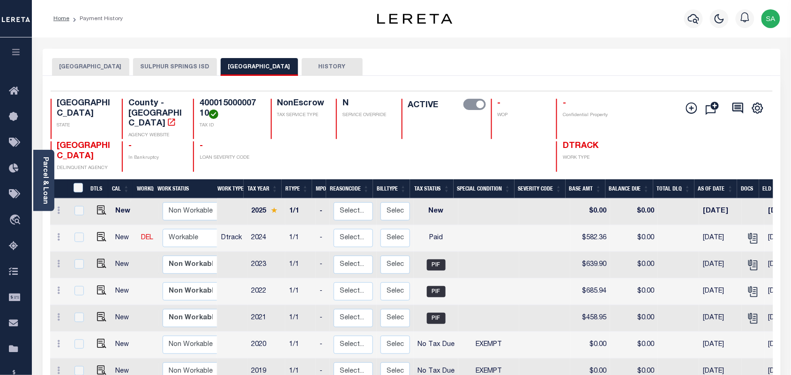
click at [178, 68] on button "SULPHUR SPRINGS ISD" at bounding box center [175, 67] width 84 height 18
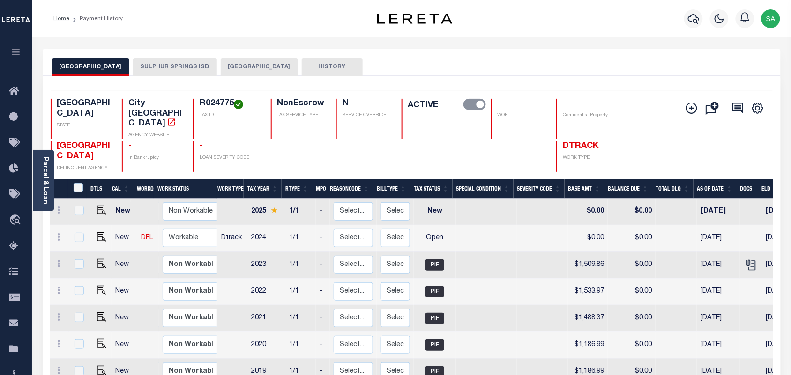
click at [191, 67] on button "SULPHUR SPRINGS ISD" at bounding box center [175, 67] width 84 height 18
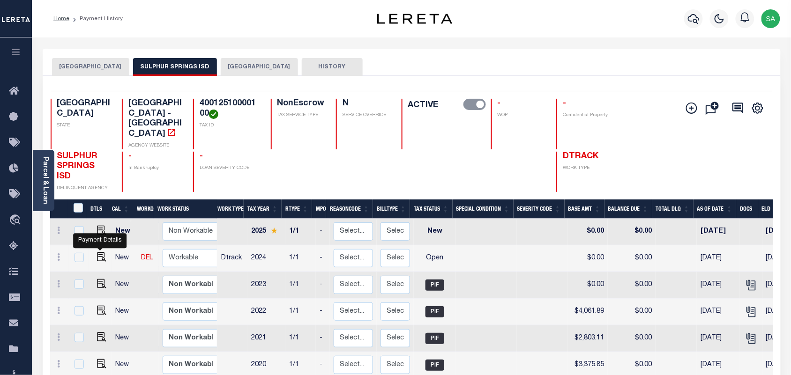
drag, startPoint x: 101, startPoint y: 248, endPoint x: 182, endPoint y: 237, distance: 81.3
click at [101, 252] on img "" at bounding box center [101, 256] width 9 height 9
checkbox input "true"
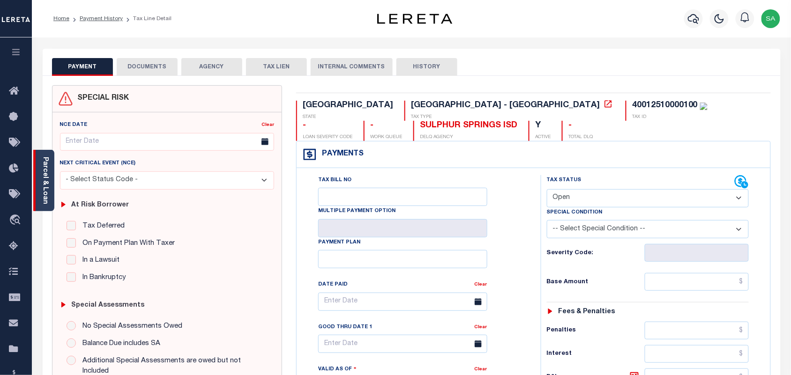
click at [47, 180] on link "Parcel & Loan" at bounding box center [45, 180] width 7 height 47
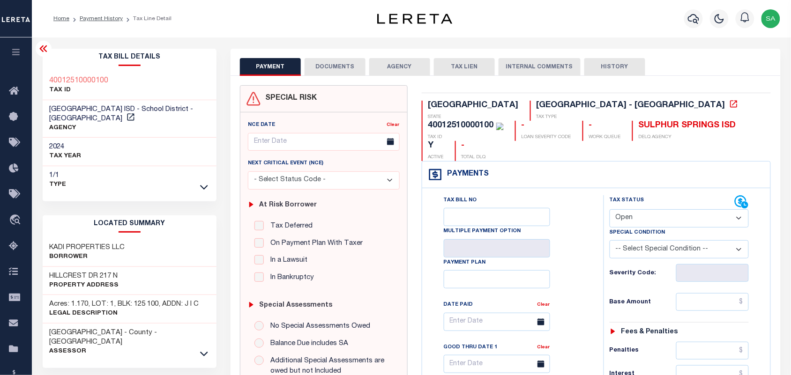
click at [659, 209] on select "- Select Status Code - Open Due/Unpaid Paid Incomplete No Tax Due Internal Refu…" at bounding box center [679, 218] width 140 height 18
select select "PYD"
click at [609, 209] on select "- Select Status Code - Open Due/Unpaid Paid Incomplete No Tax Due Internal Refu…" at bounding box center [679, 218] width 140 height 18
type input "[DATE]"
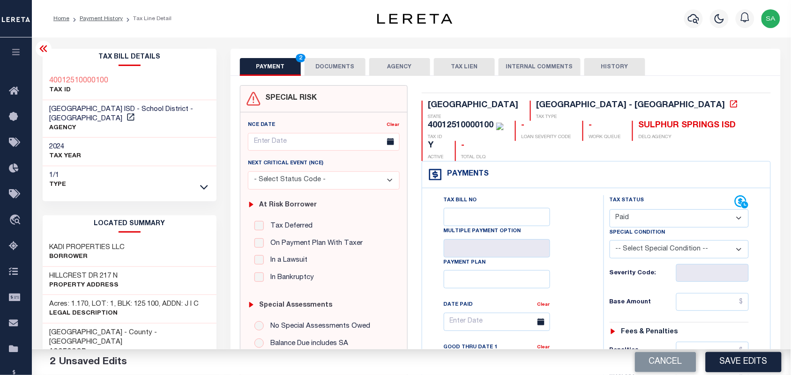
click at [333, 67] on button "DOCUMENTS" at bounding box center [334, 67] width 61 height 18
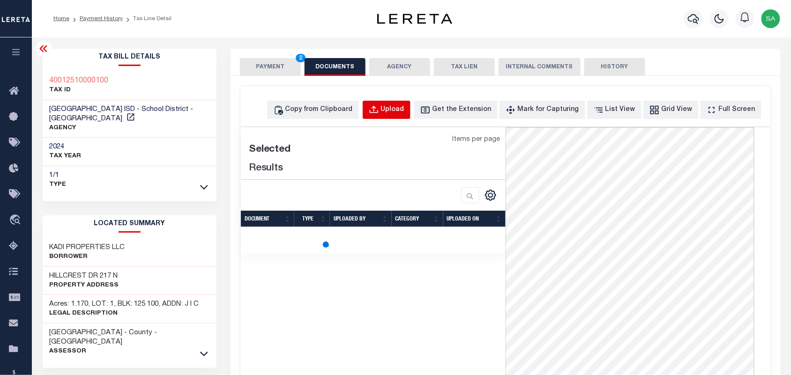
click at [404, 109] on div "Upload" at bounding box center [392, 110] width 23 height 10
select select "POP"
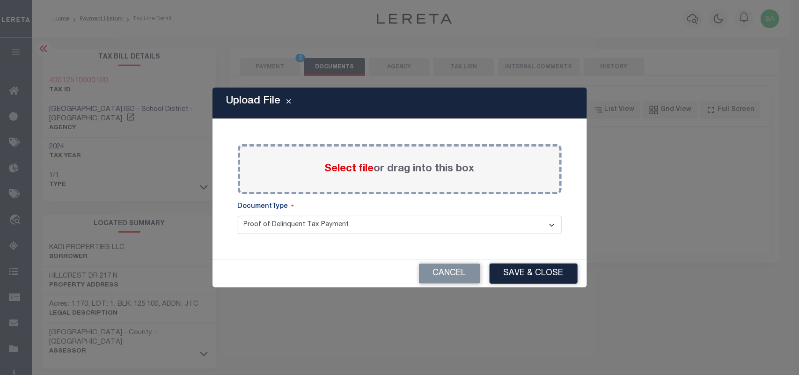
click at [362, 174] on span "Select file" at bounding box center [349, 169] width 49 height 10
click at [0, 0] on input "Select file or drag into this box" at bounding box center [0, 0] width 0 height 0
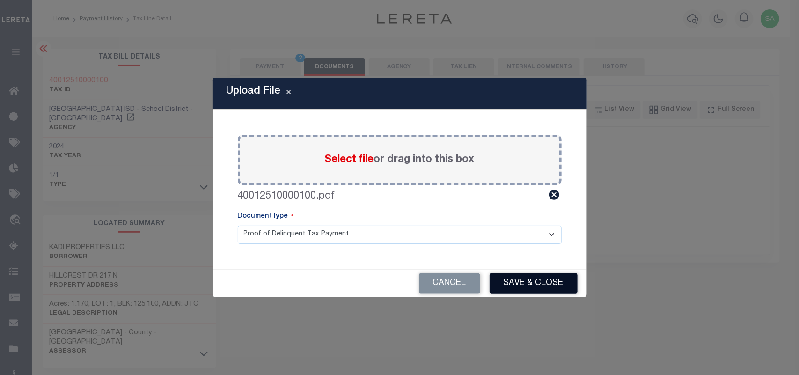
click at [530, 284] on button "Save & Close" at bounding box center [534, 284] width 88 height 20
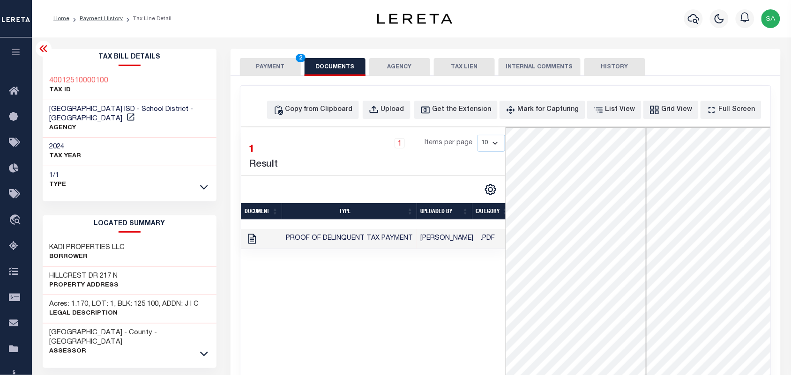
click at [271, 74] on button "PAYMENT 2" at bounding box center [270, 67] width 61 height 18
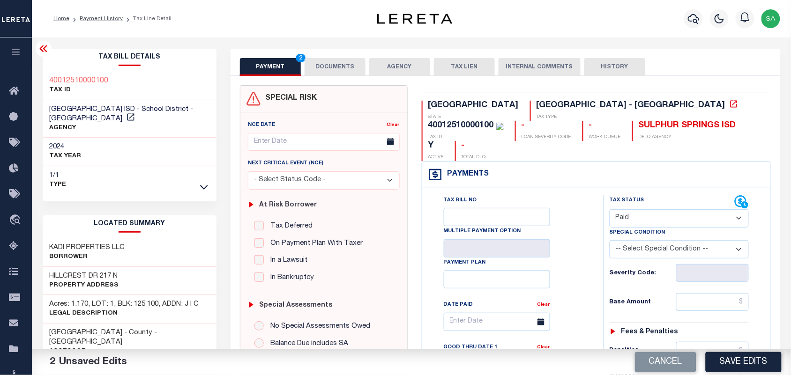
click at [333, 64] on button "DOCUMENTS" at bounding box center [334, 67] width 61 height 18
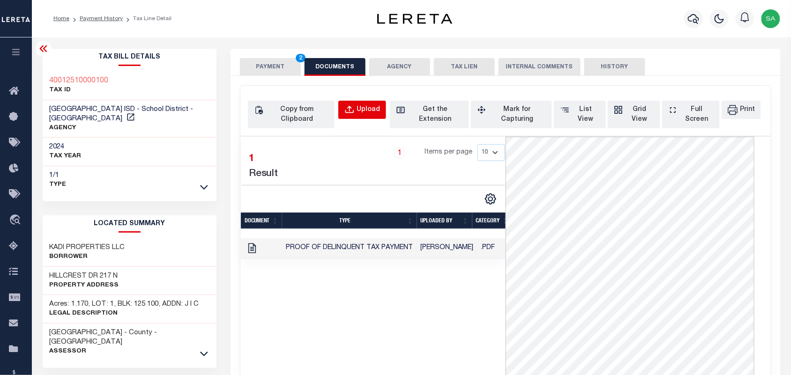
click at [357, 111] on div "Upload" at bounding box center [367, 110] width 23 height 10
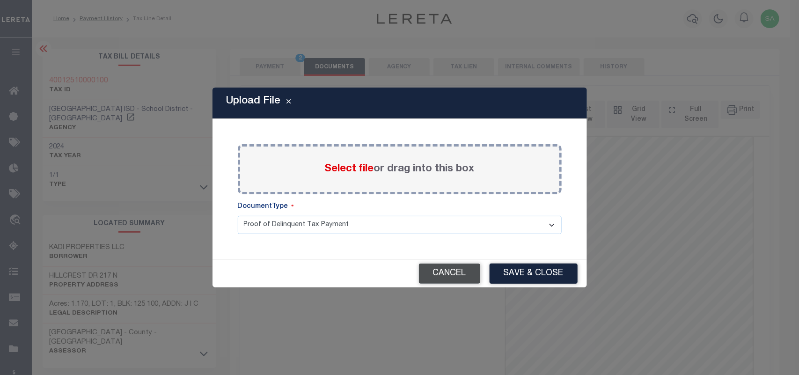
click at [460, 275] on button "Cancel" at bounding box center [449, 274] width 61 height 20
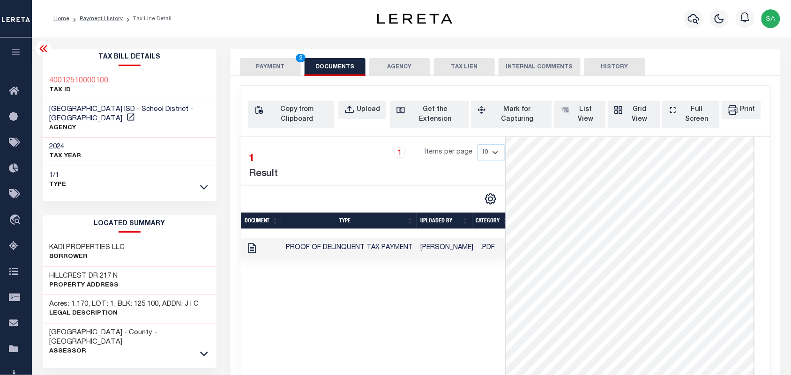
click at [277, 69] on button "PAYMENT 2" at bounding box center [270, 67] width 61 height 18
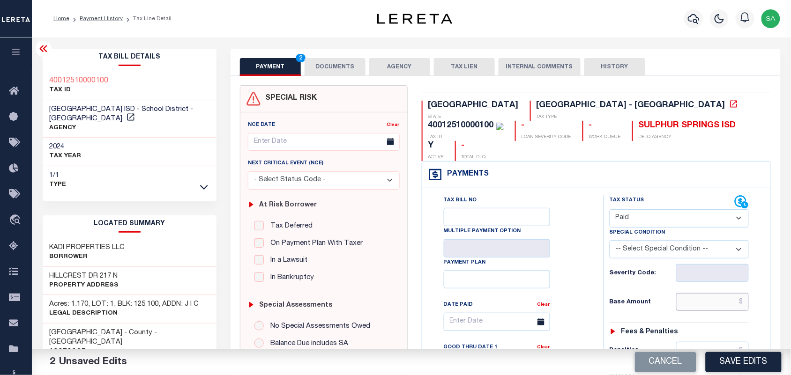
drag, startPoint x: 705, startPoint y: 287, endPoint x: 692, endPoint y: 287, distance: 12.6
click at [705, 293] on input "text" at bounding box center [712, 302] width 73 height 18
paste input "3,362.53"
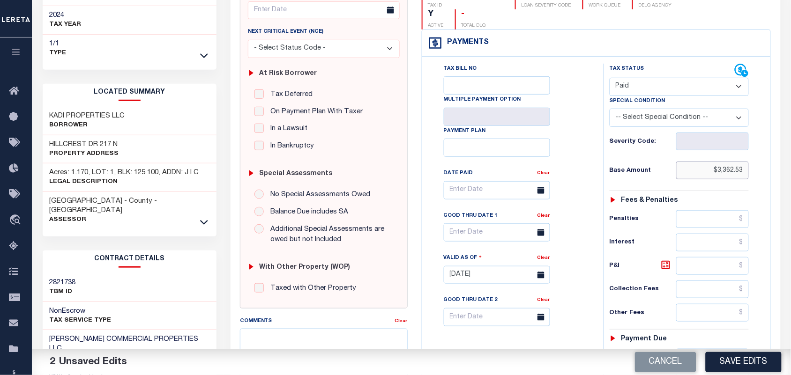
scroll to position [293, 0]
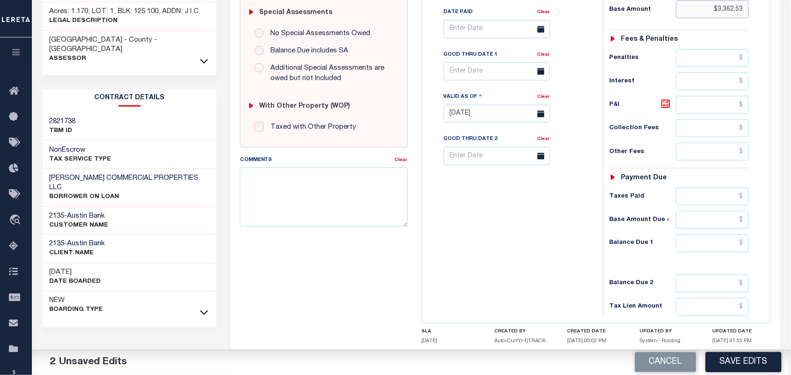
type input "$3,362.53"
click at [685, 235] on input "text" at bounding box center [712, 244] width 73 height 18
type input "$0.00"
click at [514, 226] on div "Tax Bill No Multiple Payment Option Payment Plan Clear" at bounding box center [510, 110] width 172 height 414
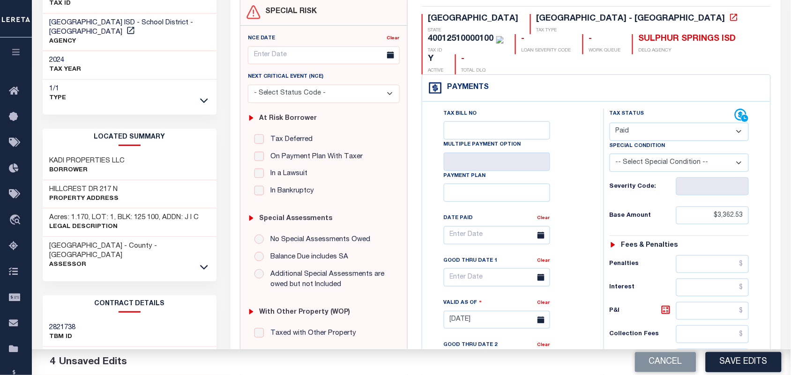
scroll to position [0, 0]
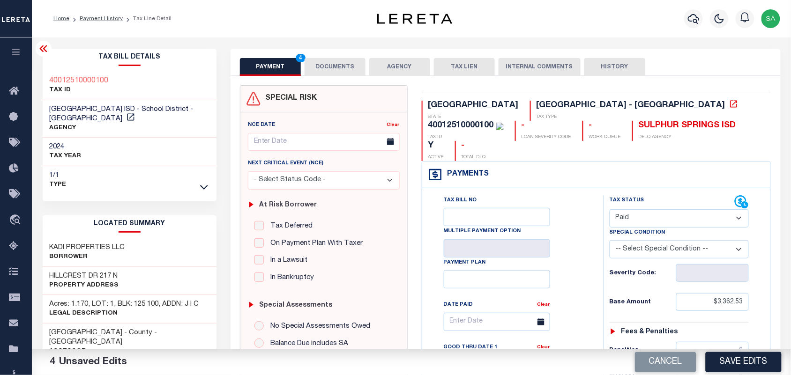
click at [322, 62] on button "DOCUMENTS" at bounding box center [334, 67] width 61 height 18
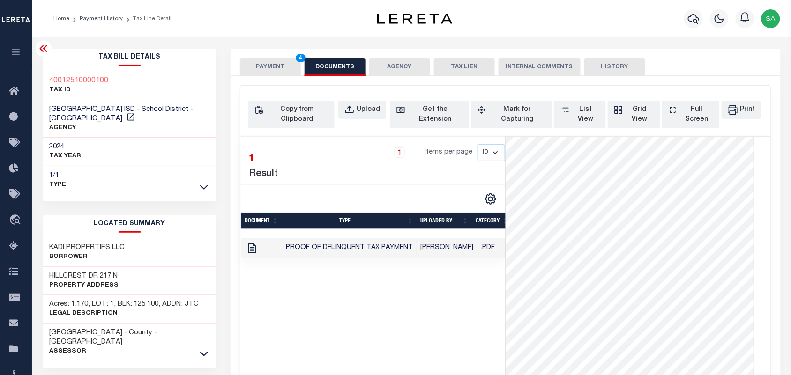
click at [277, 62] on button "PAYMENT 4" at bounding box center [270, 67] width 61 height 18
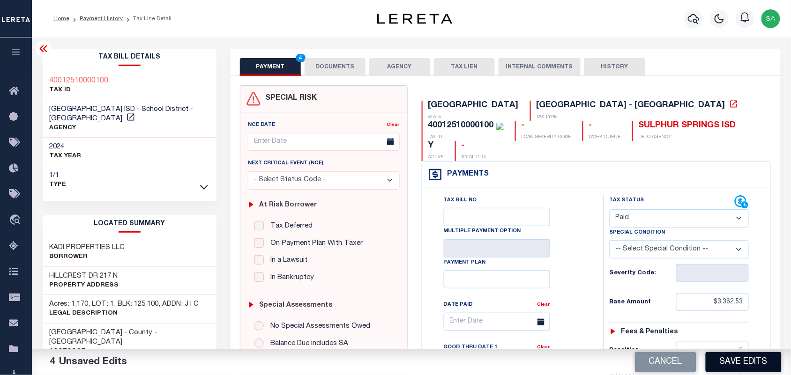
click at [737, 363] on button "Save Edits" at bounding box center [743, 362] width 76 height 20
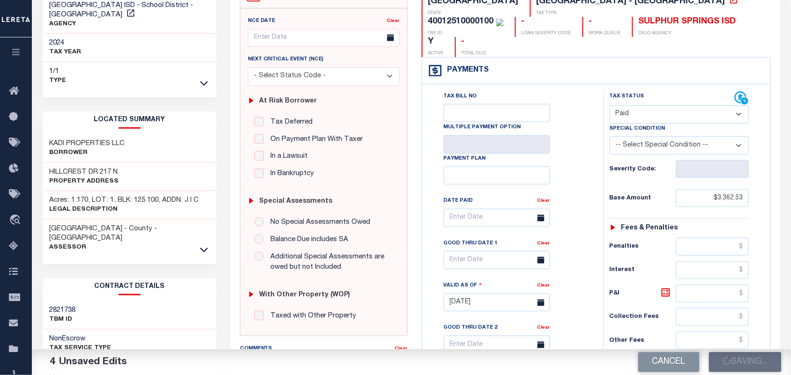
scroll to position [234, 0]
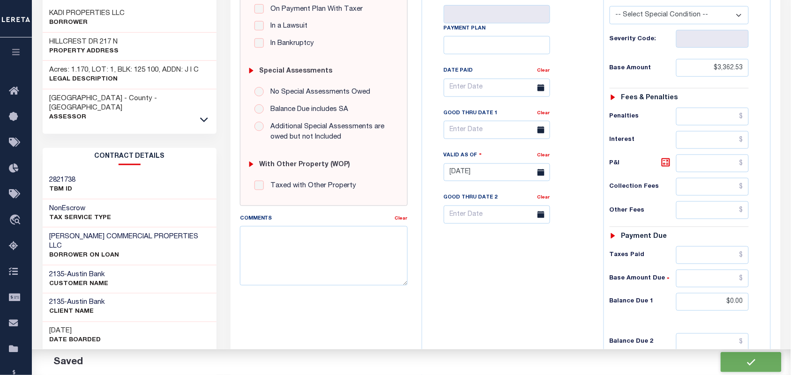
checkbox input "false"
type input "$3,362.53"
type input "$0"
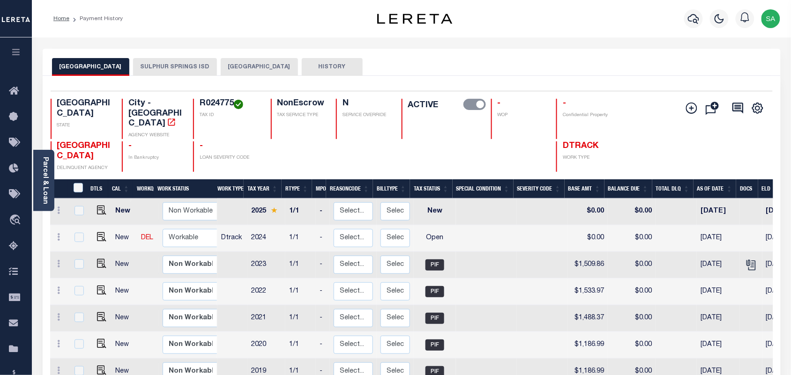
click at [197, 67] on button "SULPHUR SPRINGS ISD" at bounding box center [175, 67] width 84 height 18
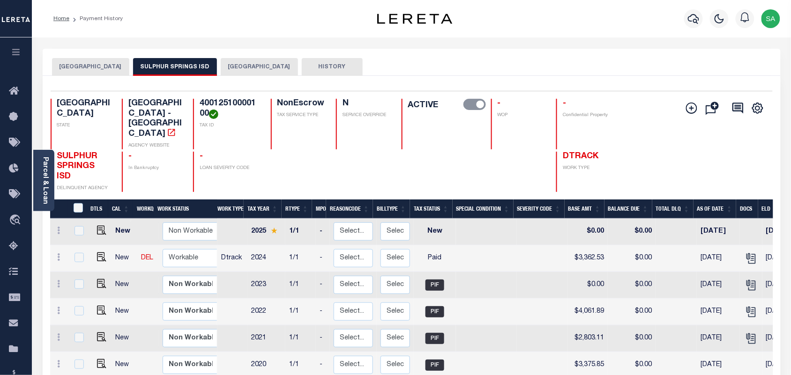
click at [243, 66] on button "[GEOGRAPHIC_DATA]" at bounding box center [259, 67] width 77 height 18
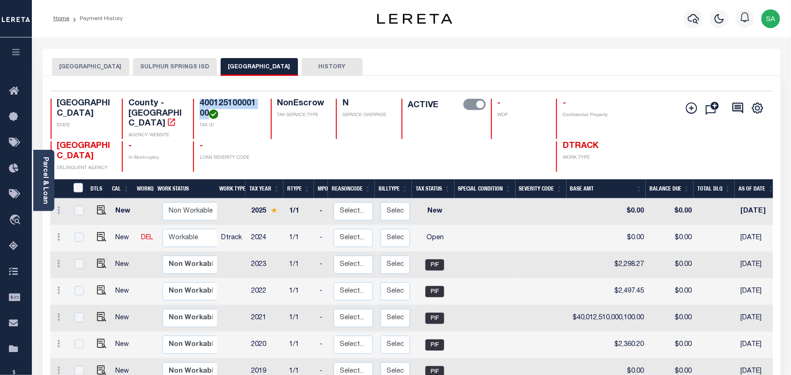
drag, startPoint x: 208, startPoint y: 111, endPoint x: 197, endPoint y: 104, distance: 13.7
click at [197, 104] on div "40012510000100 TAX ID" at bounding box center [226, 119] width 66 height 40
copy h4 "40012510000100"
drag, startPoint x: 101, startPoint y: 231, endPoint x: 183, endPoint y: 230, distance: 82.0
click at [101, 232] on img "" at bounding box center [101, 236] width 9 height 9
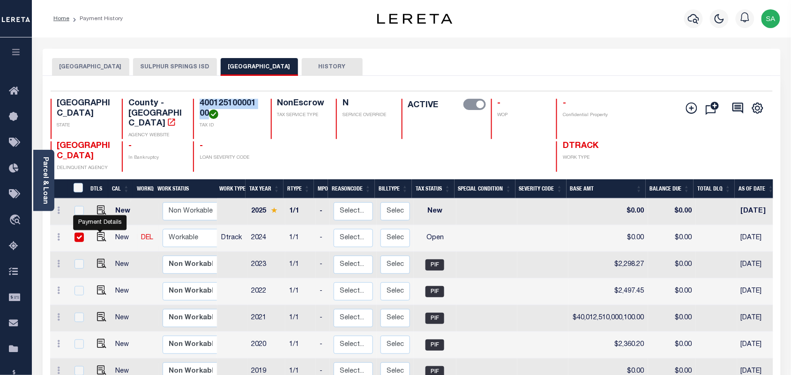
checkbox input "true"
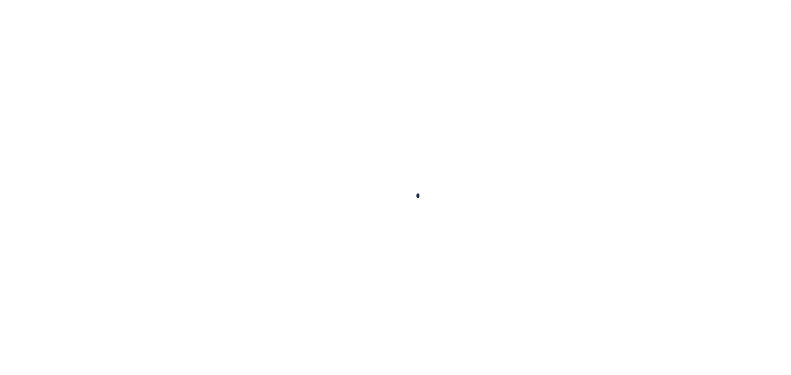
checkbox input "false"
type input "[DATE]"
select select "OP2"
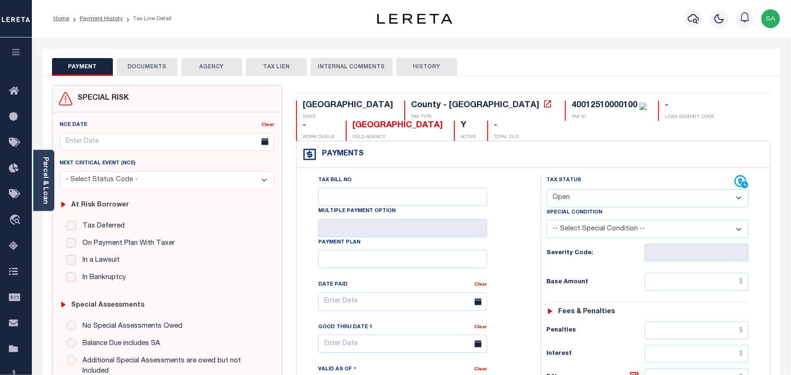
drag, startPoint x: 45, startPoint y: 171, endPoint x: 137, endPoint y: 149, distance: 95.0
click at [45, 171] on link "Parcel & Loan" at bounding box center [45, 180] width 7 height 47
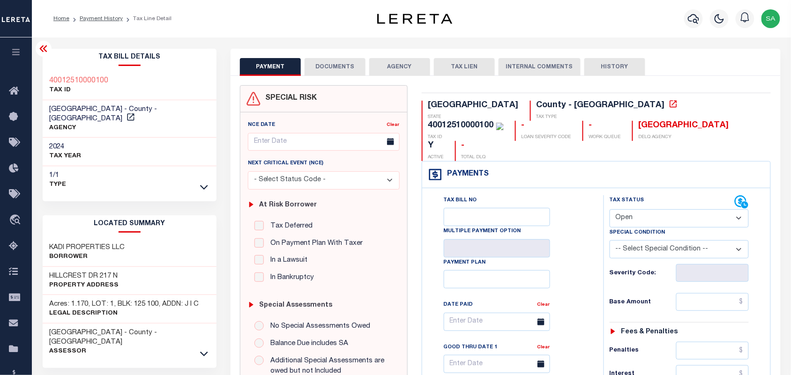
click at [340, 68] on button "DOCUMENTS" at bounding box center [334, 67] width 61 height 18
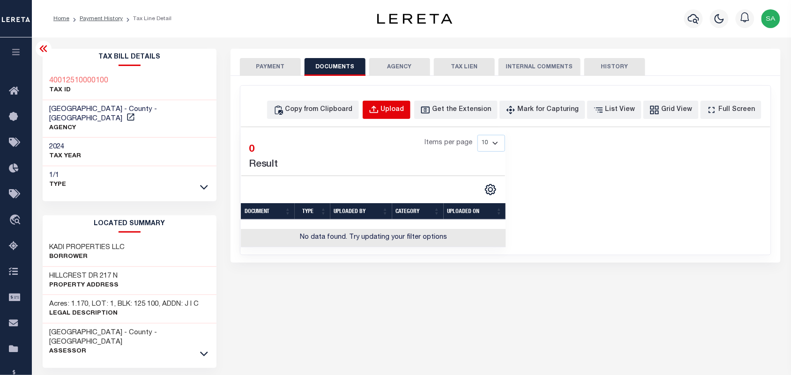
click at [399, 113] on div "Upload" at bounding box center [392, 110] width 23 height 10
select select "POP"
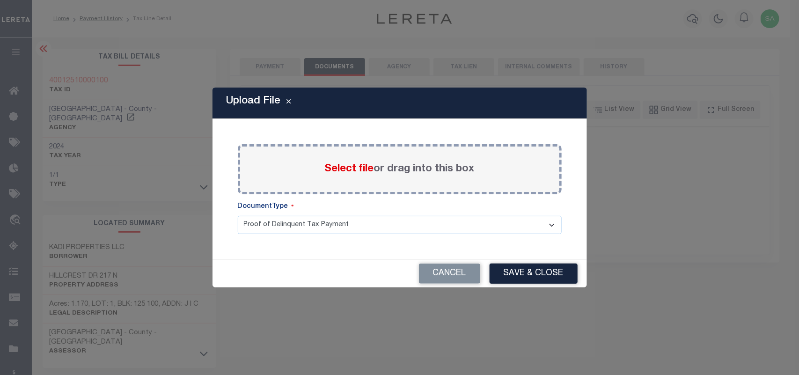
click at [360, 164] on span "Select file" at bounding box center [349, 169] width 49 height 10
click at [0, 0] on input "Select file or drag into this box" at bounding box center [0, 0] width 0 height 0
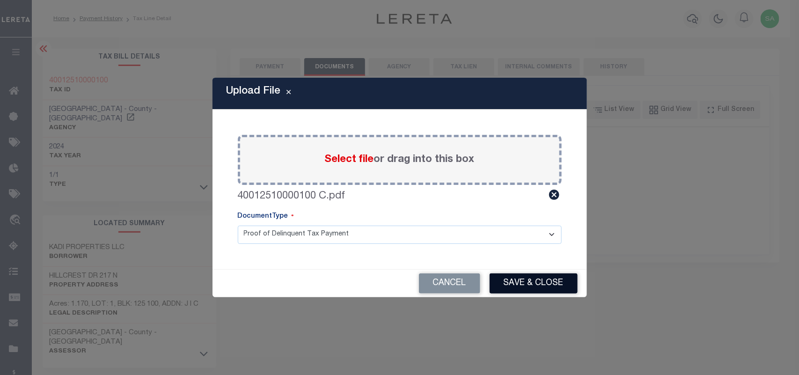
click at [530, 275] on button "Save & Close" at bounding box center [534, 284] width 88 height 20
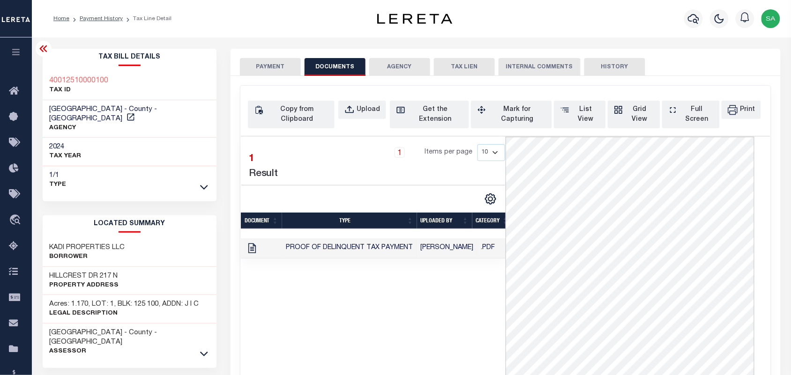
click at [286, 64] on button "PAYMENT" at bounding box center [270, 67] width 61 height 18
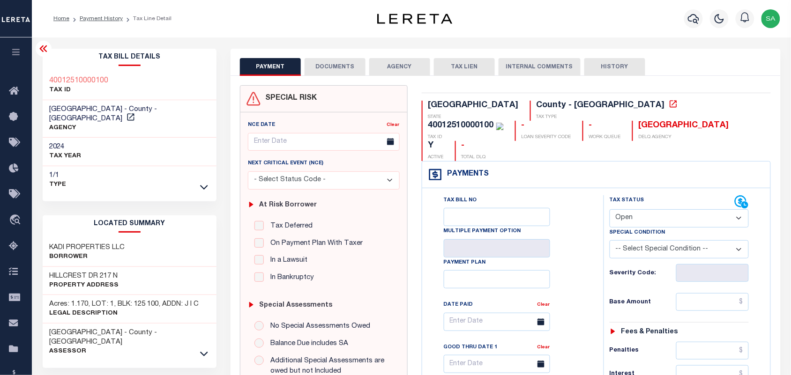
scroll to position [59, 0]
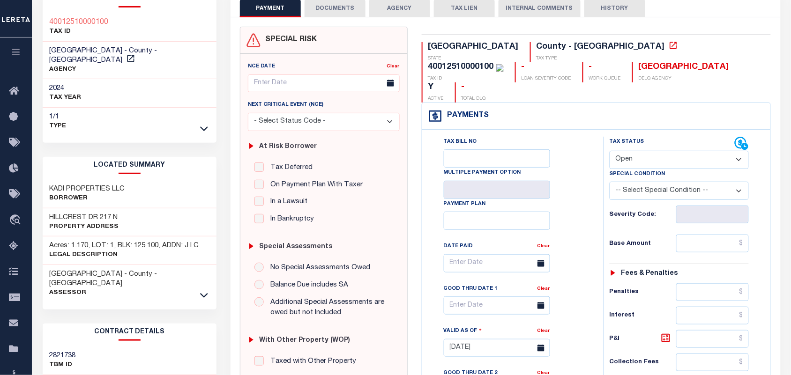
click at [651, 137] on div "Tax Status Status" at bounding box center [672, 144] width 126 height 14
drag, startPoint x: 651, startPoint y: 133, endPoint x: 651, endPoint y: 144, distance: 11.7
click at [651, 151] on select "- Select Status Code - Open Due/Unpaid Paid Incomplete No Tax Due Internal Refu…" at bounding box center [679, 160] width 140 height 18
select select "PYD"
click at [609, 151] on select "- Select Status Code - Open Due/Unpaid Paid Incomplete No Tax Due Internal Refu…" at bounding box center [679, 160] width 140 height 18
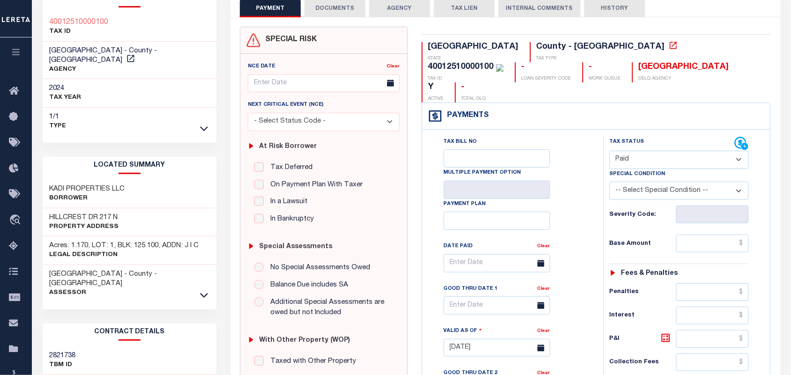
type input "[DATE]"
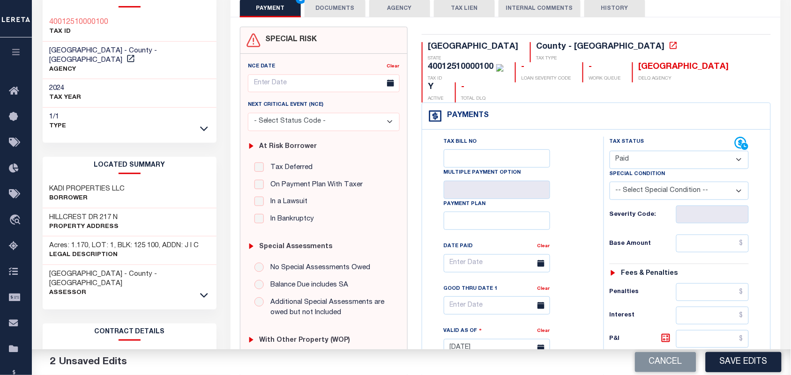
click at [712, 211] on div "Tax Status Status - Select Status Code -" at bounding box center [682, 344] width 158 height 414
drag, startPoint x: 712, startPoint y: 225, endPoint x: 696, endPoint y: 229, distance: 16.8
click at [712, 235] on input "text" at bounding box center [712, 244] width 73 height 18
paste input "1,894.55"
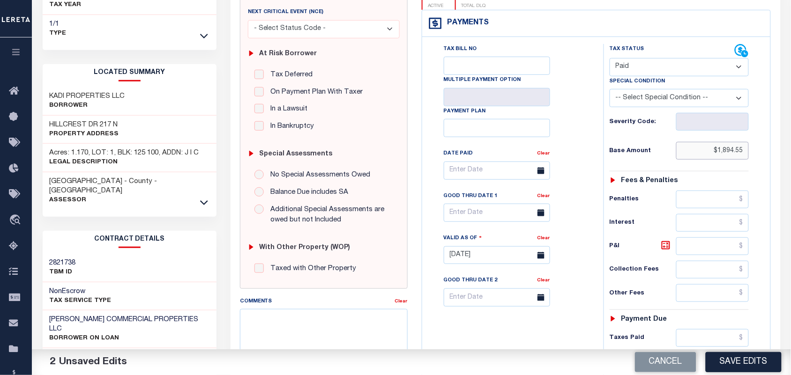
scroll to position [336, 0]
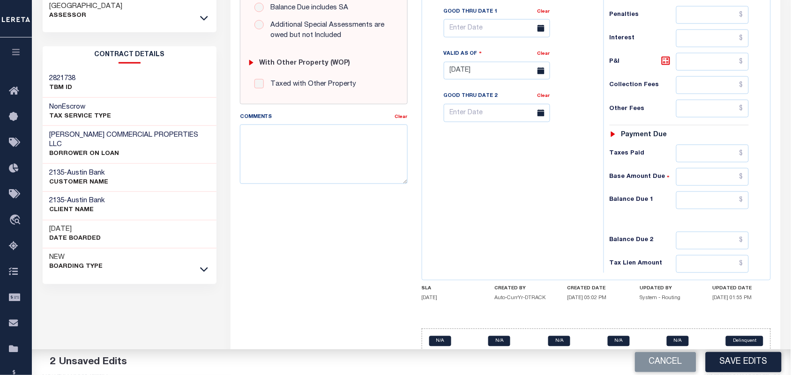
type input "$1,894.55"
click at [725, 145] on input "text" at bounding box center [712, 154] width 73 height 18
click at [543, 177] on div "Tax Bill No Multiple Payment Option Payment Plan Clear" at bounding box center [510, 66] width 172 height 414
click at [719, 192] on input "text" at bounding box center [712, 201] width 73 height 18
type input "$0.00"
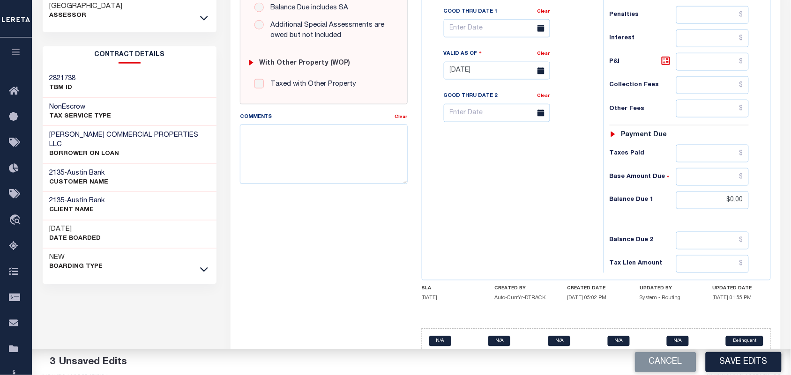
click at [529, 162] on div "Tax Bill No Multiple Payment Option Payment Plan Clear" at bounding box center [510, 66] width 172 height 414
click at [755, 367] on button "Save Edits" at bounding box center [743, 362] width 76 height 20
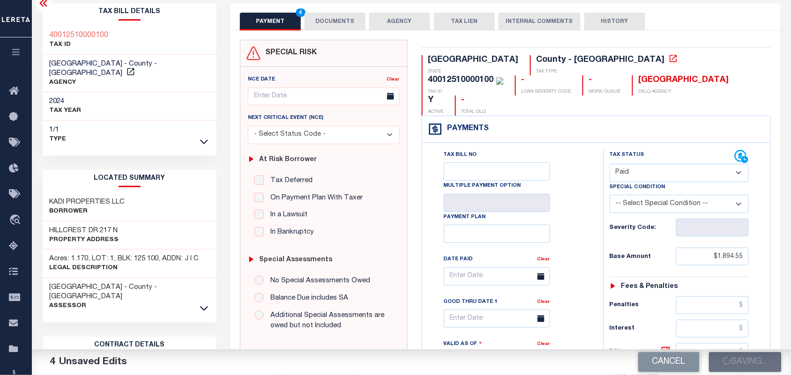
scroll to position [43, 0]
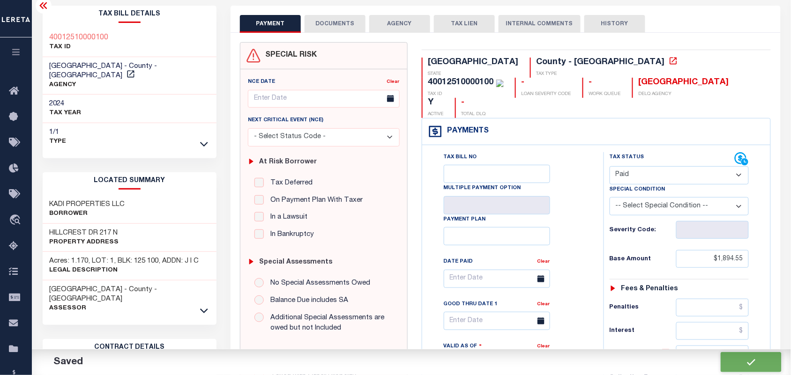
checkbox input "false"
type input "$1,894.55"
type input "$0"
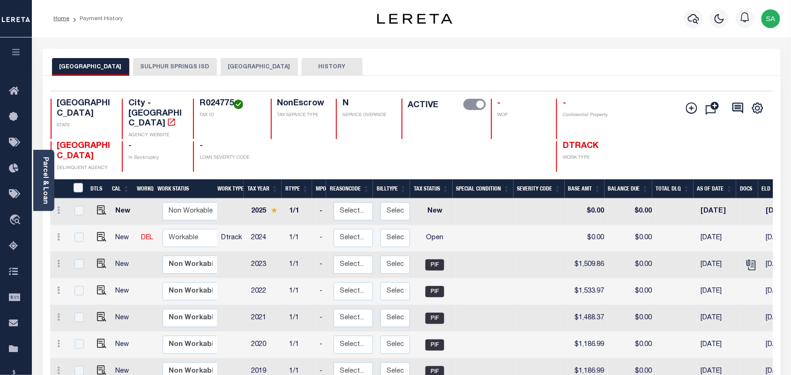
click at [179, 68] on button "SULPHUR SPRINGS ISD" at bounding box center [175, 67] width 84 height 18
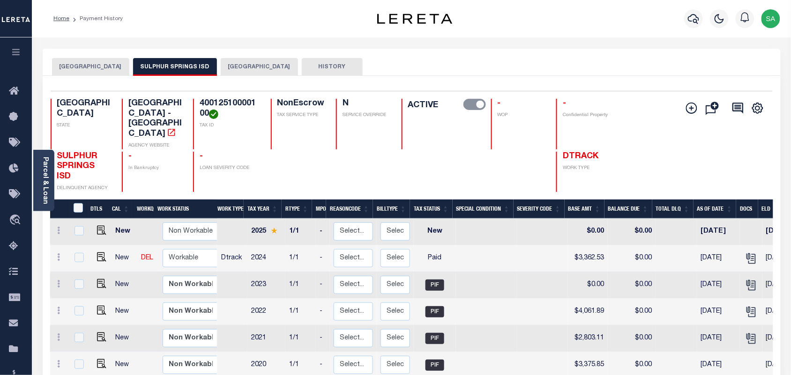
click at [262, 68] on button "[GEOGRAPHIC_DATA]" at bounding box center [259, 67] width 77 height 18
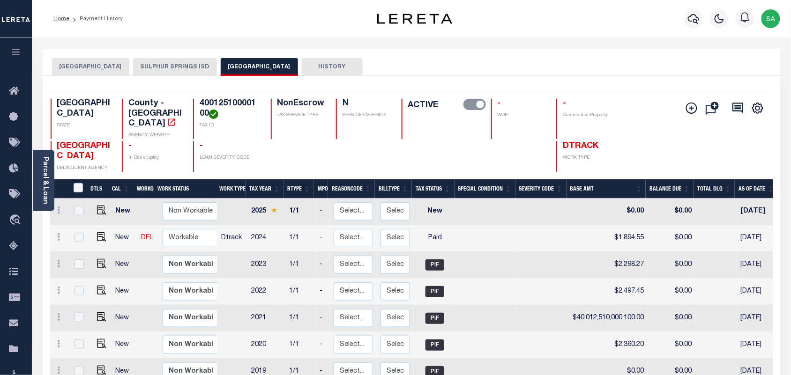
click at [116, 71] on button "[GEOGRAPHIC_DATA]" at bounding box center [90, 67] width 77 height 18
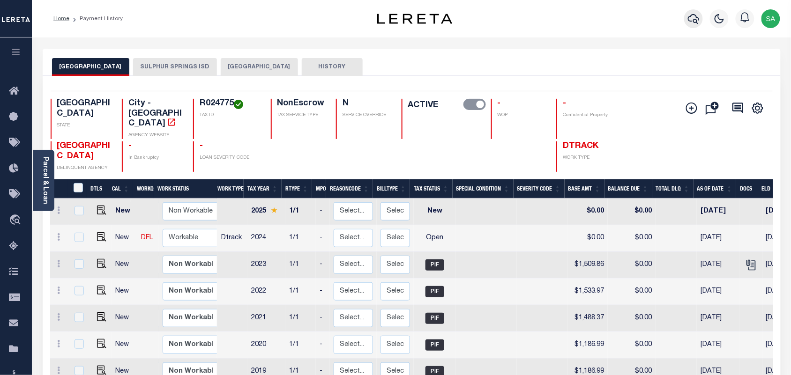
click at [686, 20] on button "button" at bounding box center [693, 18] width 19 height 19
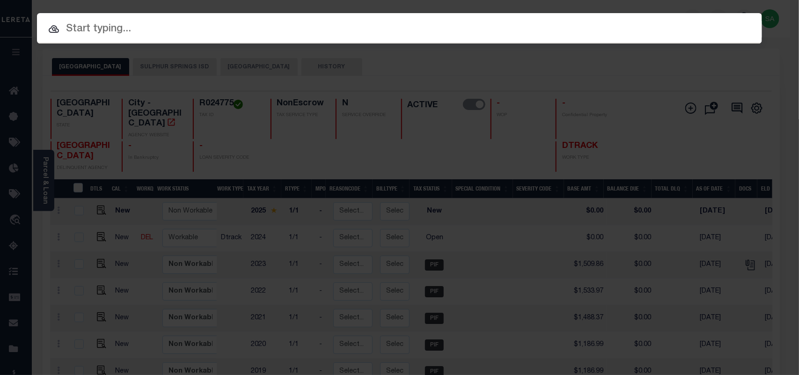
click at [343, 30] on input "text" at bounding box center [399, 29] width 725 height 16
paste input "2600004708"
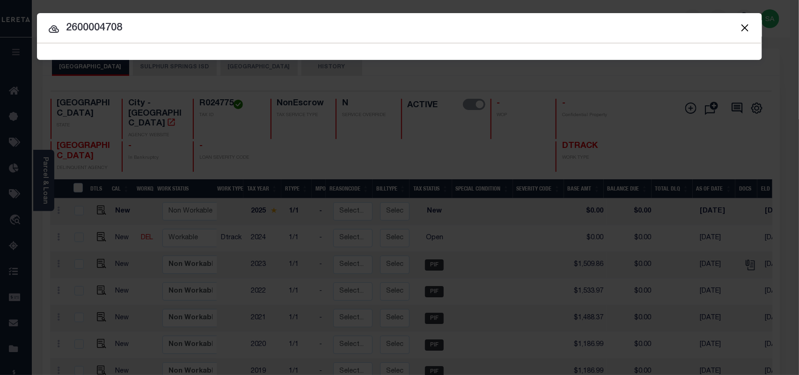
type input "2600004708"
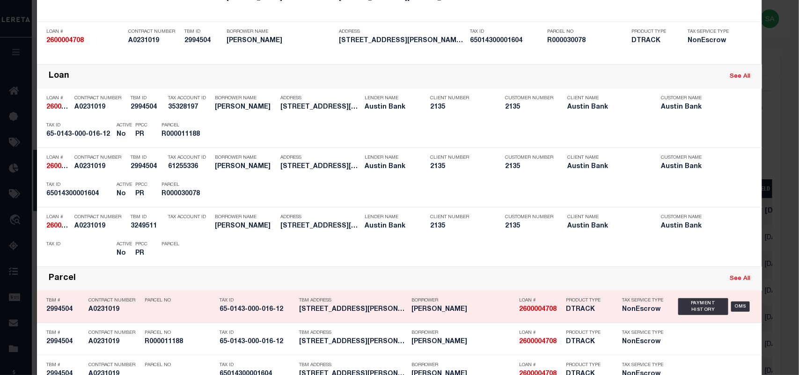
scroll to position [117, 0]
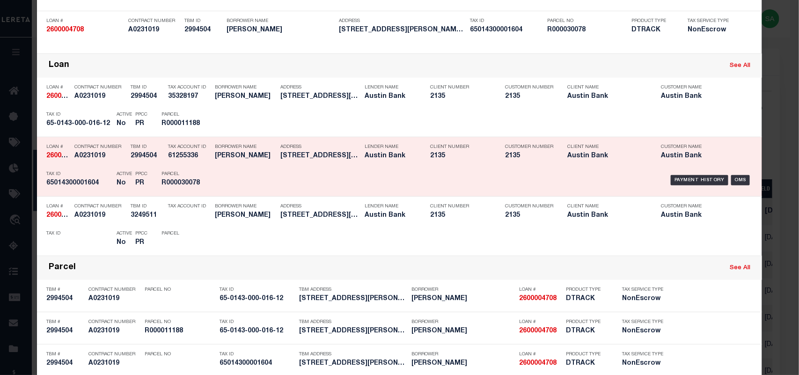
click at [260, 165] on div "Borrower Name JASON MARRONE" at bounding box center [245, 153] width 61 height 27
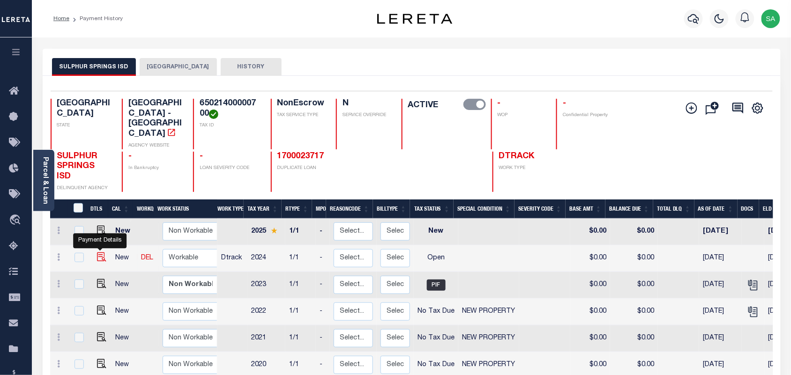
click at [101, 252] on img "" at bounding box center [101, 256] width 9 height 9
checkbox input "true"
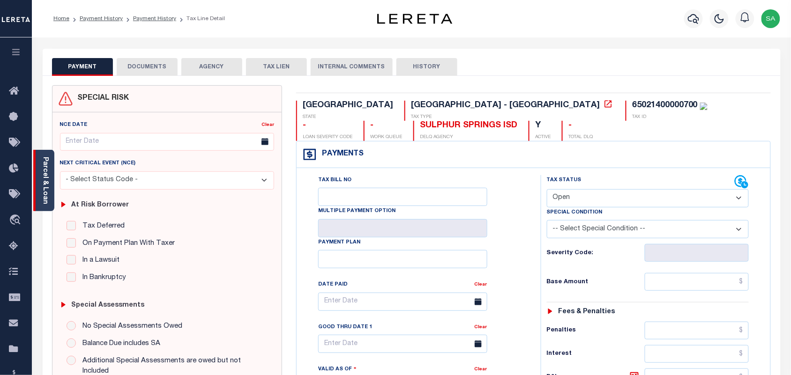
click at [42, 185] on link "Parcel & Loan" at bounding box center [45, 180] width 7 height 47
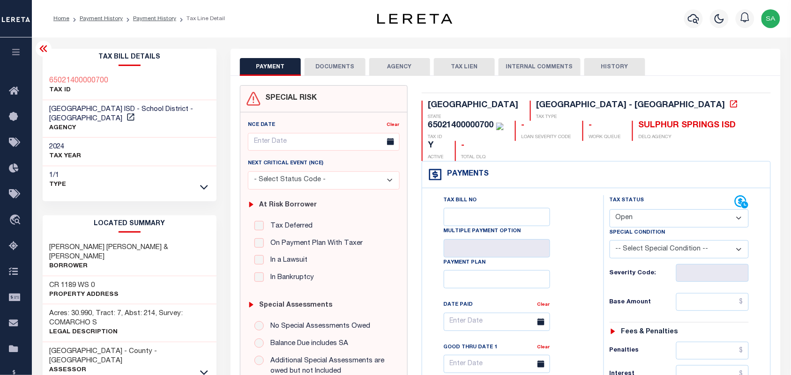
drag, startPoint x: 631, startPoint y: 193, endPoint x: 631, endPoint y: 204, distance: 10.8
click at [631, 209] on select "- Select Status Code - Open Due/Unpaid Paid Incomplete No Tax Due Internal Refu…" at bounding box center [679, 218] width 140 height 18
select select "PYD"
click at [609, 209] on select "- Select Status Code - Open Due/Unpaid Paid Incomplete No Tax Due Internal Refu…" at bounding box center [679, 218] width 140 height 18
type input "[DATE]"
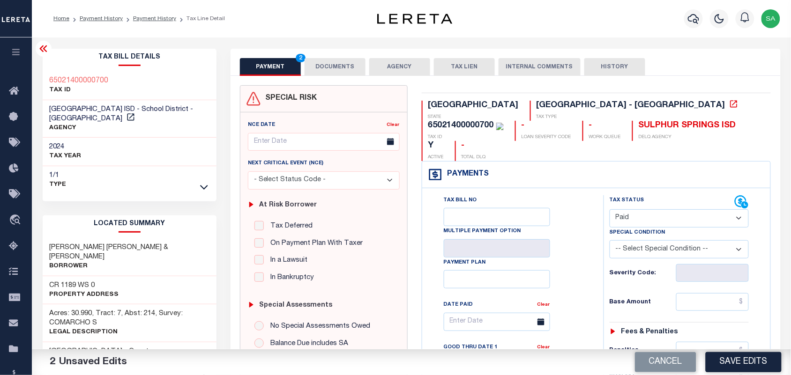
click at [338, 66] on button "DOCUMENTS" at bounding box center [334, 67] width 61 height 18
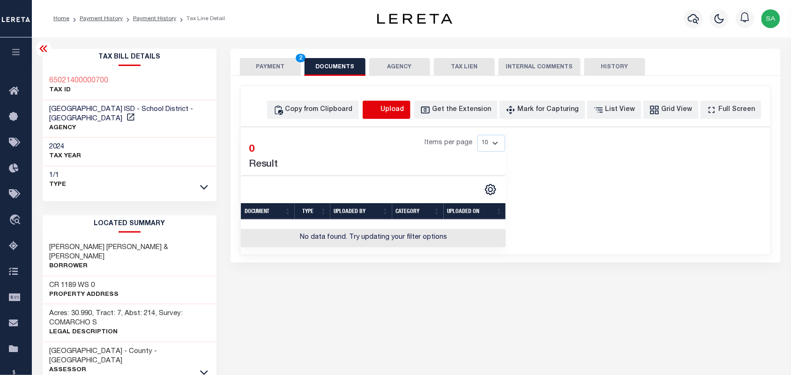
click at [378, 113] on icon "button" at bounding box center [373, 108] width 8 height 7
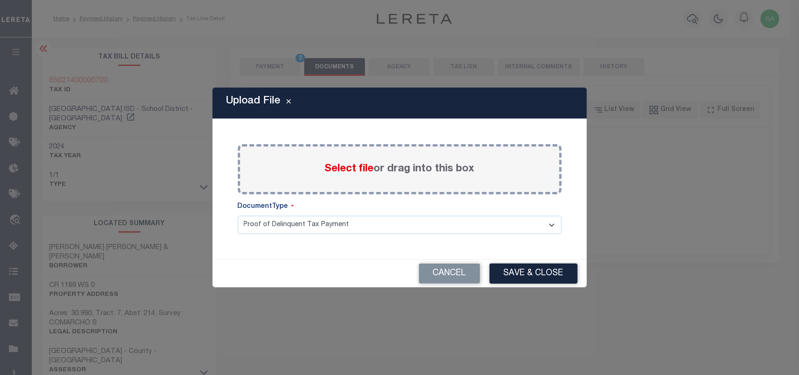
click at [364, 169] on span "Select file" at bounding box center [349, 169] width 49 height 10
click at [0, 0] on input "Select file or drag into this box" at bounding box center [0, 0] width 0 height 0
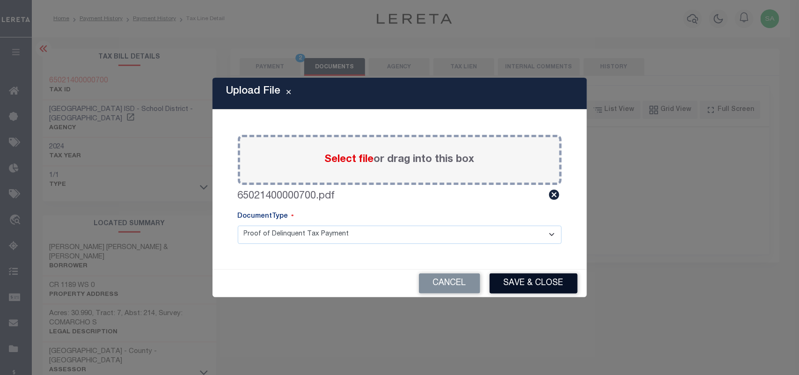
click at [542, 286] on button "Save & Close" at bounding box center [534, 284] width 88 height 20
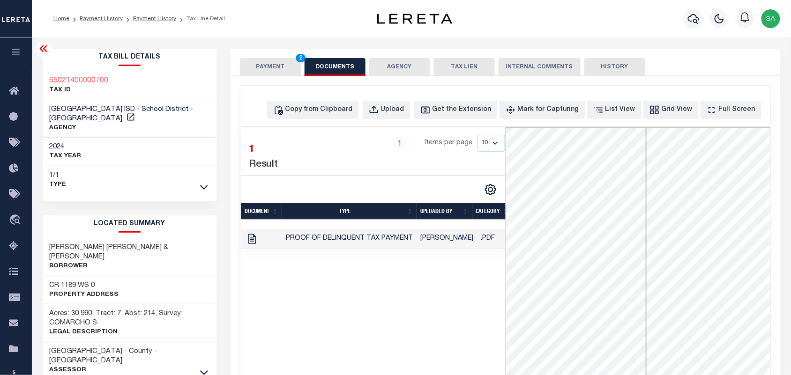
click at [285, 69] on button "PAYMENT 2" at bounding box center [270, 67] width 61 height 18
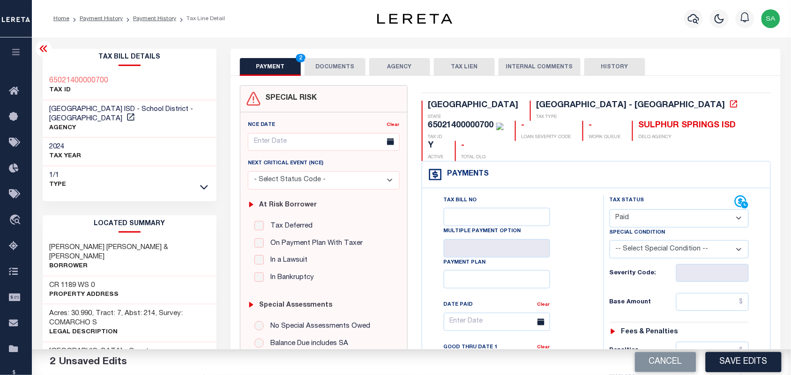
click at [640, 209] on select "- Select Status Code - Open Due/Unpaid Paid Incomplete No Tax Due Internal Refu…" at bounding box center [679, 218] width 140 height 18
click at [716, 293] on input "text" at bounding box center [712, 302] width 73 height 18
paste input "4,119.01"
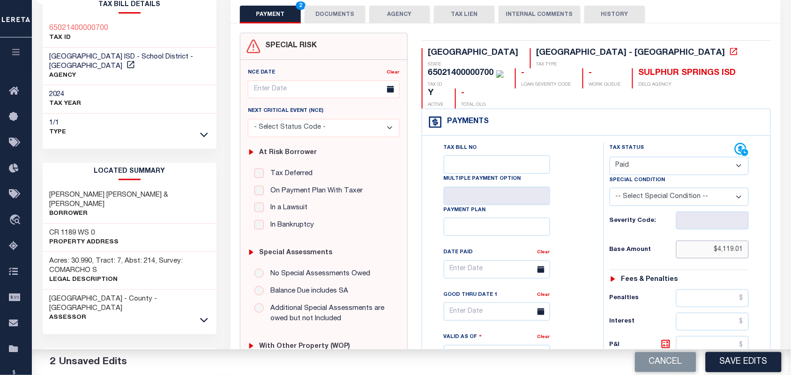
scroll to position [234, 0]
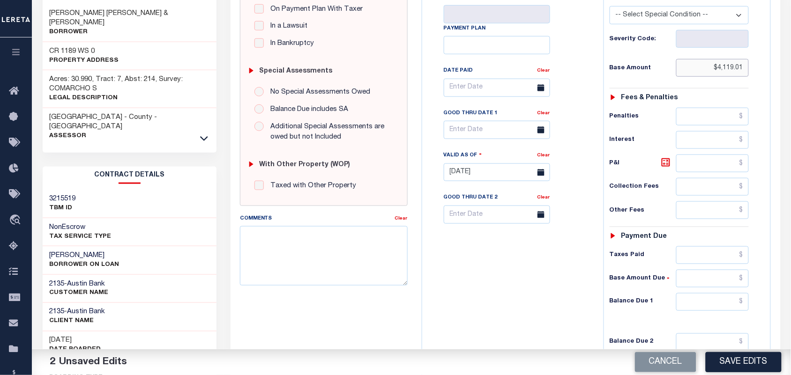
type input "$4,119.01"
click at [715, 293] on input "text" at bounding box center [712, 302] width 73 height 18
type input "$0.00"
click at [541, 277] on div "Tax Bill No Multiple Payment Option Payment Plan Clear" at bounding box center [510, 168] width 172 height 414
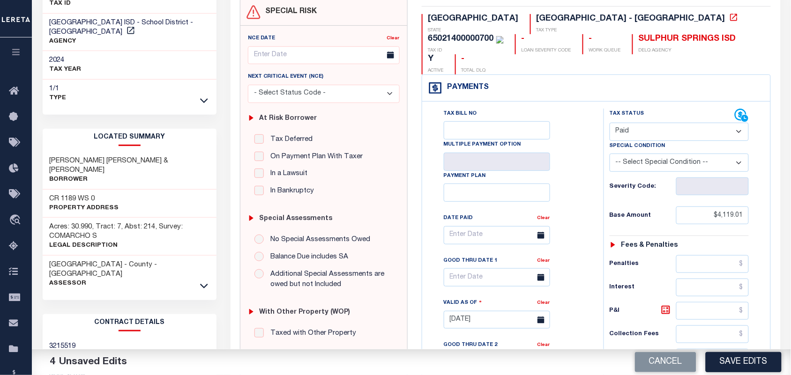
scroll to position [0, 0]
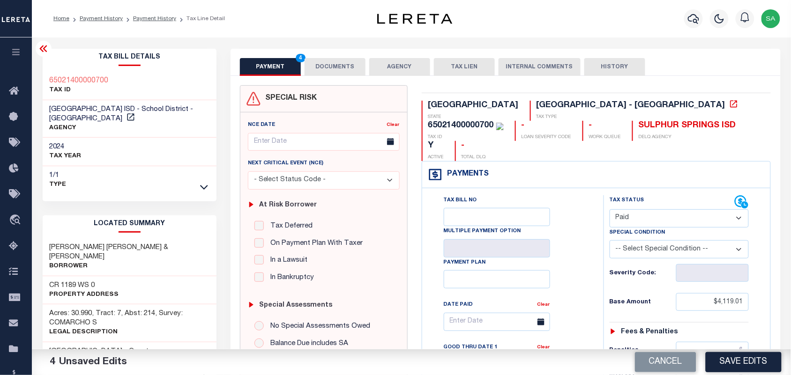
click at [326, 61] on button "DOCUMENTS" at bounding box center [334, 67] width 61 height 18
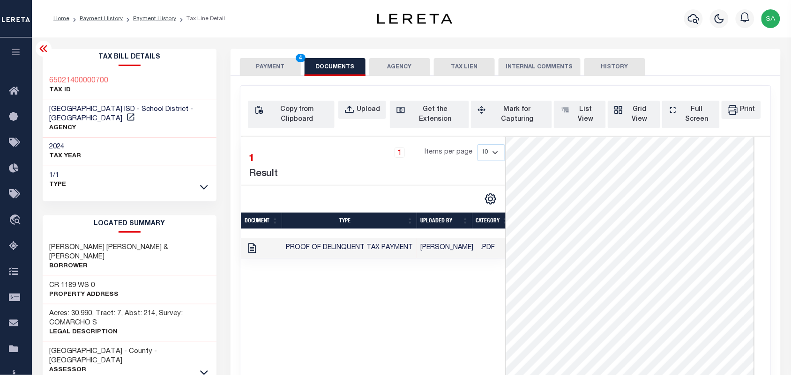
drag, startPoint x: 119, startPoint y: 81, endPoint x: 216, endPoint y: 74, distance: 96.8
click at [120, 81] on div "65021400000700 TAX ID" at bounding box center [130, 86] width 174 height 29
click at [265, 62] on button "PAYMENT 4" at bounding box center [270, 67] width 61 height 18
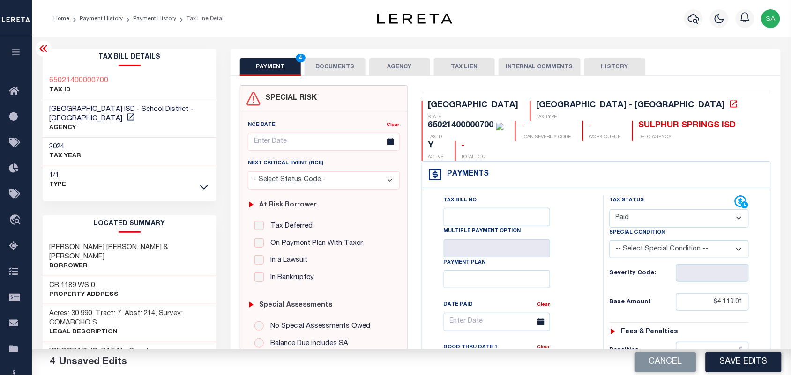
click at [333, 74] on button "DOCUMENTS" at bounding box center [334, 67] width 61 height 18
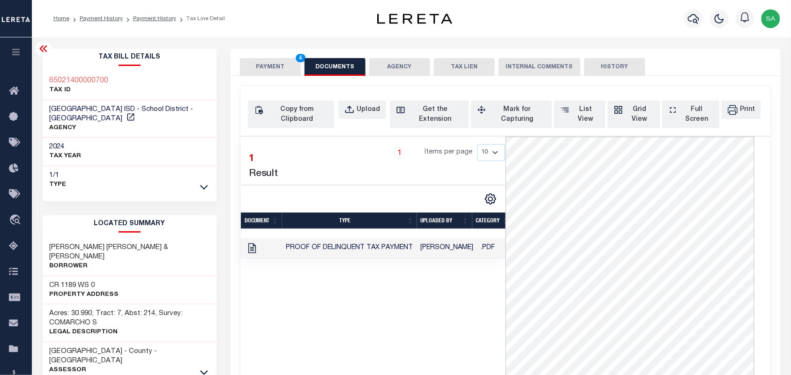
click at [277, 67] on button "PAYMENT 4" at bounding box center [270, 67] width 61 height 18
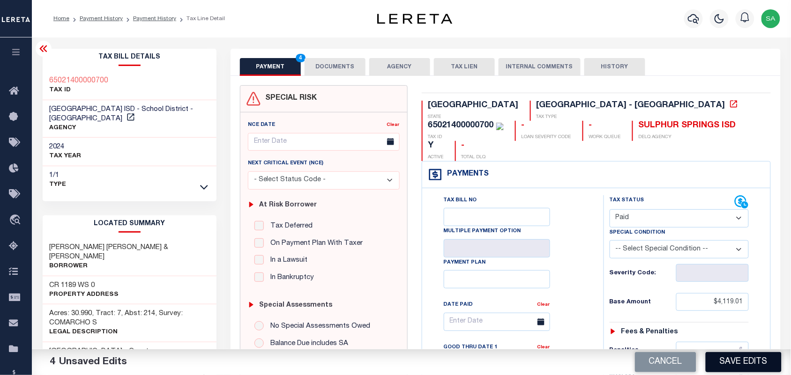
click at [734, 359] on button "Save Edits" at bounding box center [743, 362] width 76 height 20
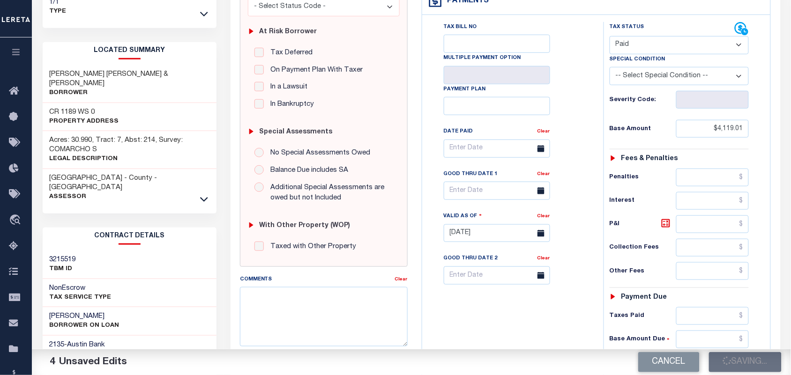
scroll to position [176, 0]
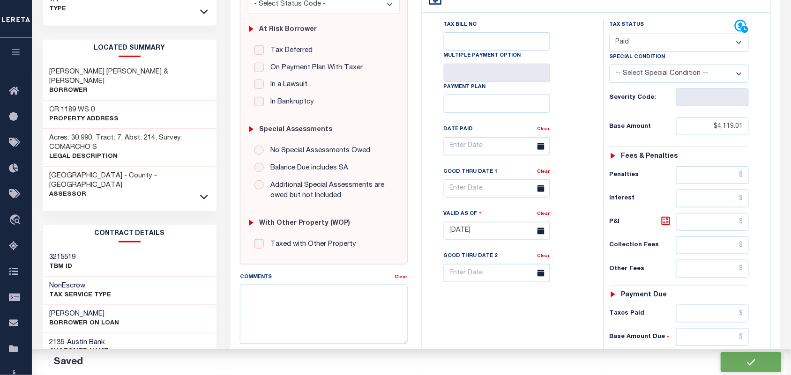
checkbox input "false"
type input "$4,119.01"
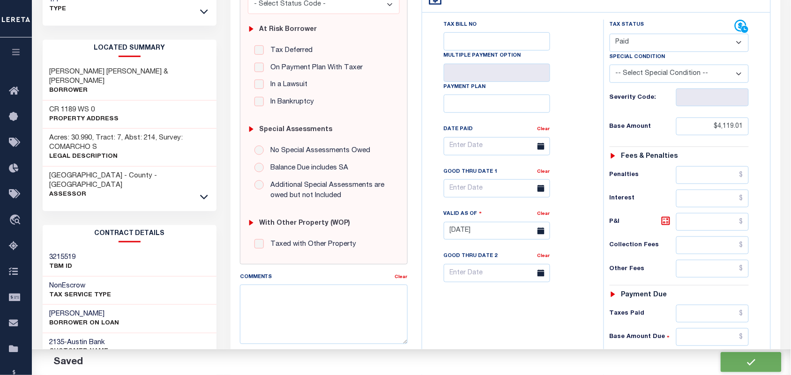
type input "$0"
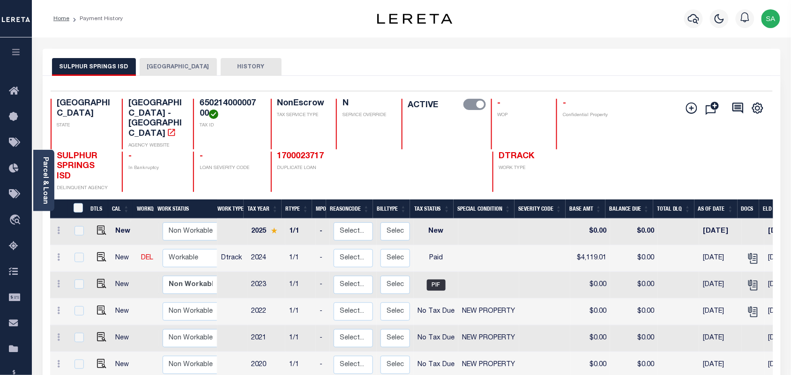
click at [161, 64] on button "[GEOGRAPHIC_DATA]" at bounding box center [178, 67] width 77 height 18
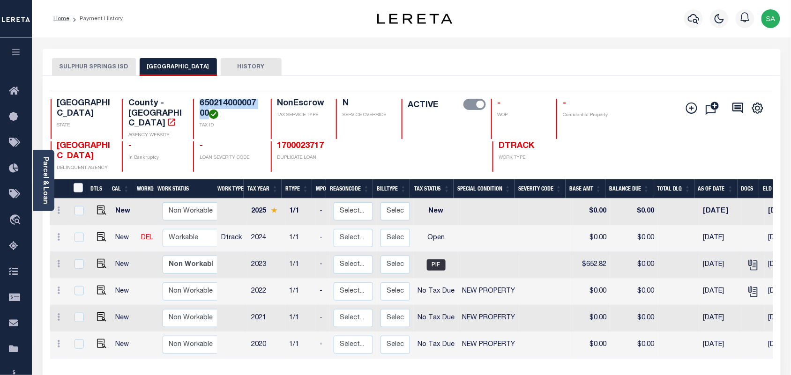
drag, startPoint x: 207, startPoint y: 111, endPoint x: 192, endPoint y: 101, distance: 18.3
click at [192, 101] on div "TX STATE County - TX AGENCY WEBSITE 65021400000700 TAX ID NonEscrow TAX SERVICE…" at bounding box center [351, 119] width 601 height 40
copy h4 "65021400000700"
click at [104, 232] on img "" at bounding box center [101, 236] width 9 height 9
checkbox input "true"
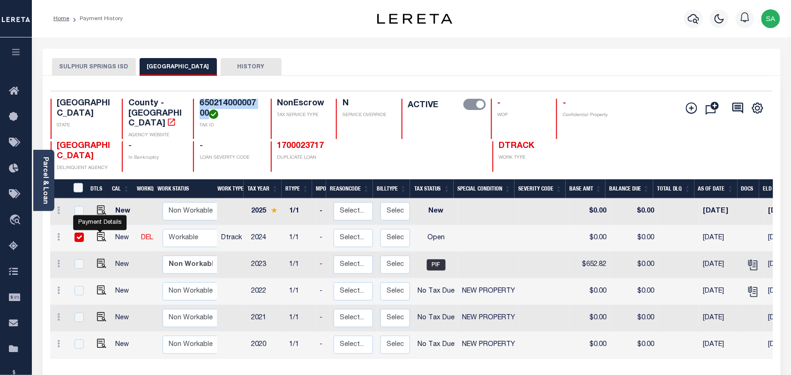
checkbox input "true"
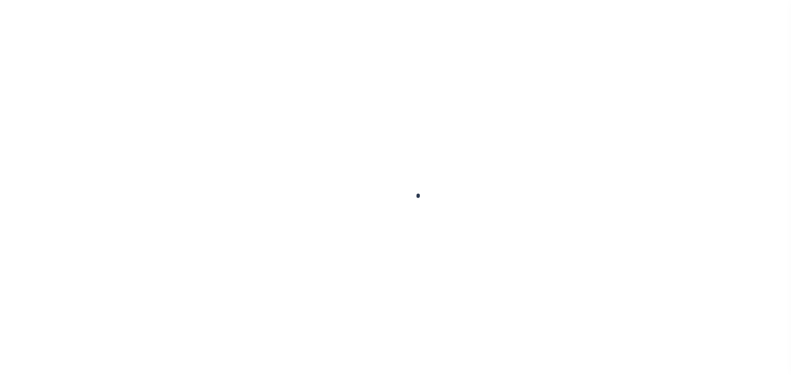
checkbox input "false"
type input "[DATE]"
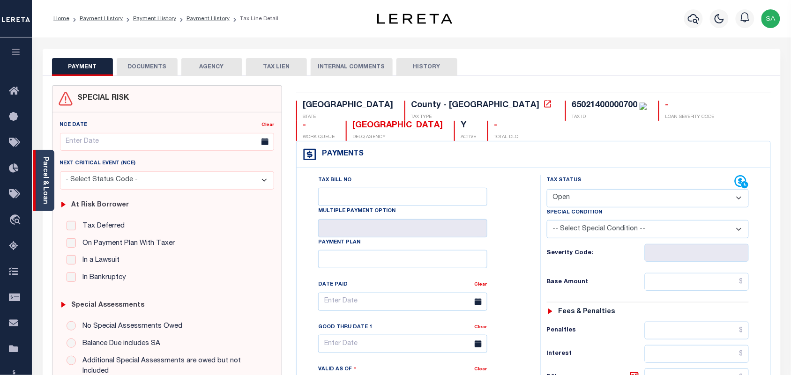
click at [44, 188] on link "Parcel & Loan" at bounding box center [45, 180] width 7 height 47
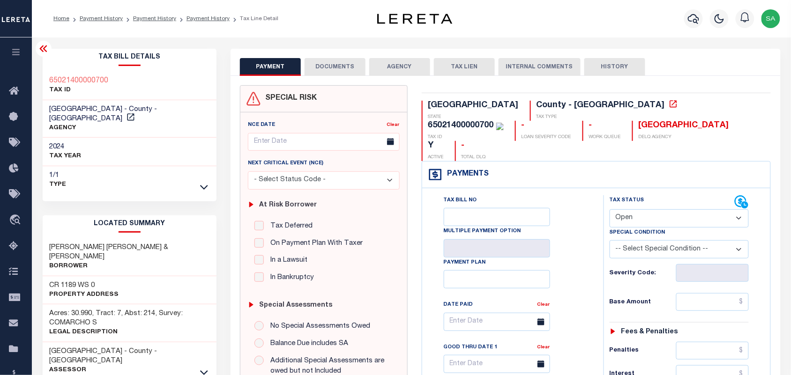
drag, startPoint x: 638, startPoint y: 193, endPoint x: 634, endPoint y: 207, distance: 14.7
click at [638, 209] on select "- Select Status Code - Open Due/Unpaid Paid Incomplete No Tax Due Internal Refu…" at bounding box center [679, 218] width 140 height 18
select select "DUE"
click at [609, 209] on select "- Select Status Code - Open Due/Unpaid Paid Incomplete No Tax Due Internal Refu…" at bounding box center [679, 218] width 140 height 18
type input "[DATE]"
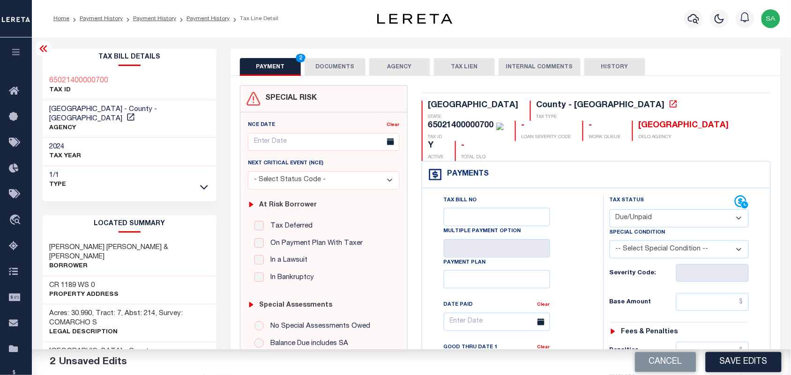
drag, startPoint x: 635, startPoint y: 198, endPoint x: 635, endPoint y: 203, distance: 5.2
click at [635, 209] on select "- Select Status Code - Open Due/Unpaid Paid Incomplete No Tax Due Internal Refu…" at bounding box center [679, 218] width 140 height 18
select select "PYD"
click at [609, 209] on select "- Select Status Code - Open Due/Unpaid Paid Incomplete No Tax Due Internal Refu…" at bounding box center [679, 218] width 140 height 18
click at [330, 72] on button "DOCUMENTS" at bounding box center [334, 67] width 61 height 18
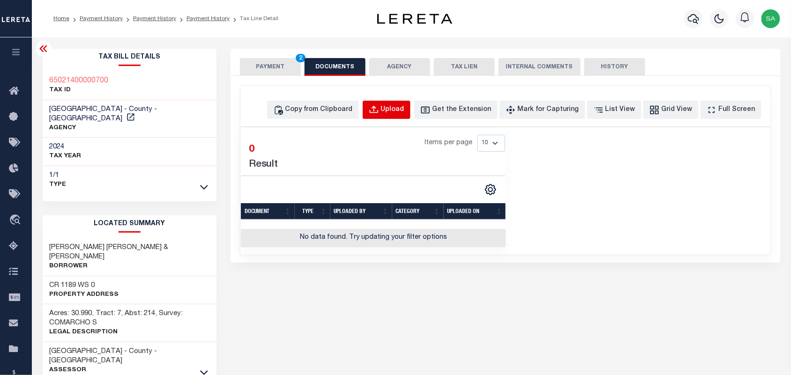
click at [404, 106] on div "Upload" at bounding box center [392, 110] width 23 height 10
select select "POP"
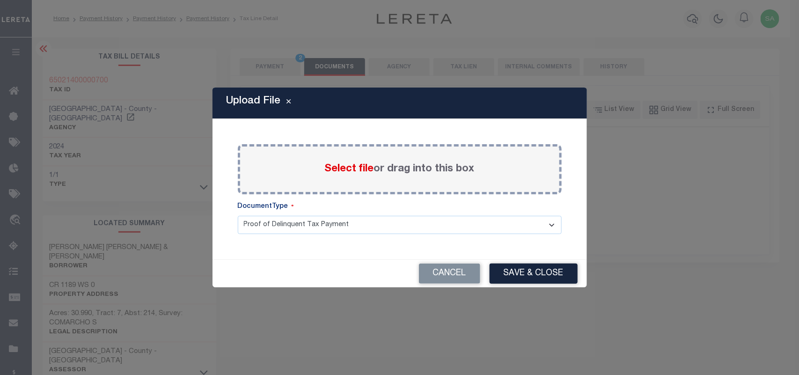
click at [355, 165] on span "Select file" at bounding box center [349, 169] width 49 height 10
click at [0, 0] on input "Select file or drag into this box" at bounding box center [0, 0] width 0 height 0
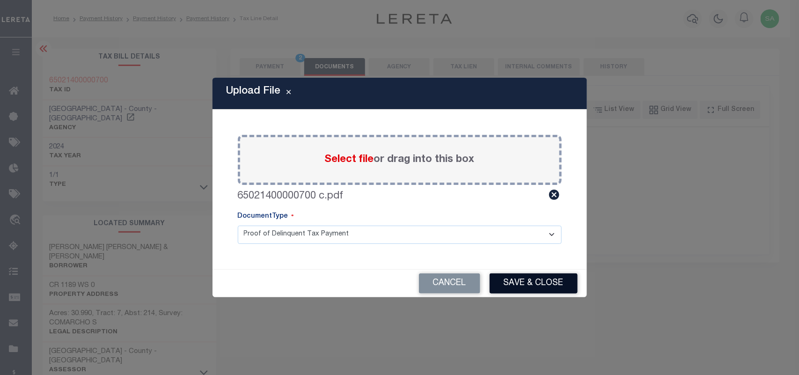
click at [547, 286] on button "Save & Close" at bounding box center [534, 284] width 88 height 20
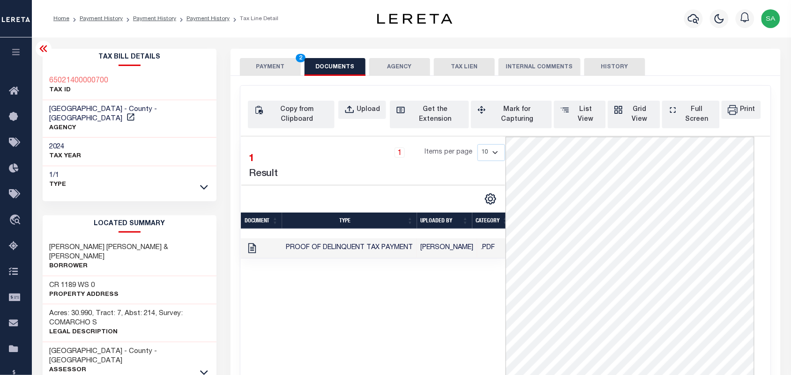
click at [289, 59] on button "PAYMENT 2" at bounding box center [270, 67] width 61 height 18
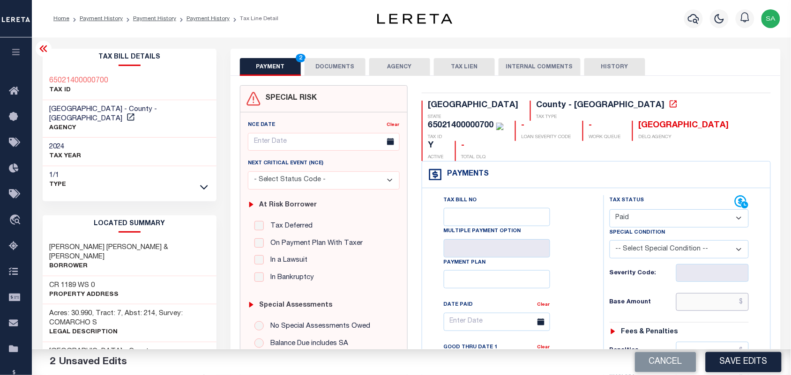
click at [712, 293] on input "text" at bounding box center [712, 302] width 73 height 18
paste input "2,320.78"
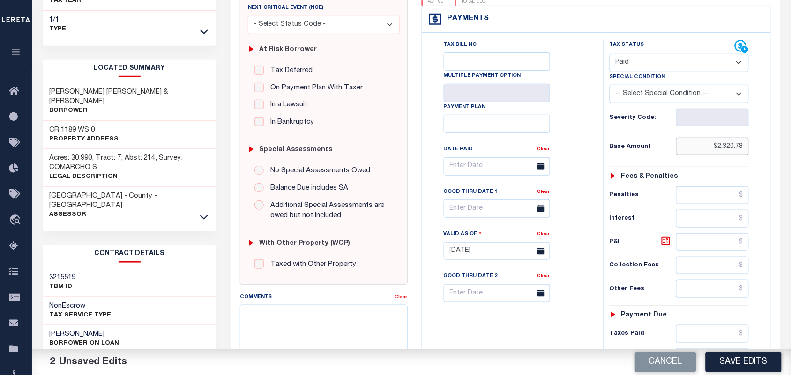
scroll to position [293, 0]
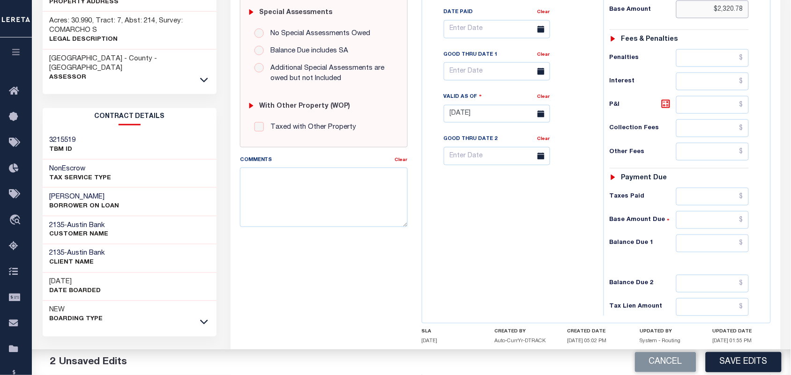
type input "$2,320.78"
click at [722, 235] on input "text" at bounding box center [712, 244] width 73 height 18
type input "$0.00"
click at [534, 233] on div "Tax Bill No Multiple Payment Option Payment Plan Clear" at bounding box center [510, 110] width 172 height 414
click at [745, 359] on button "Save Edits" at bounding box center [743, 362] width 76 height 20
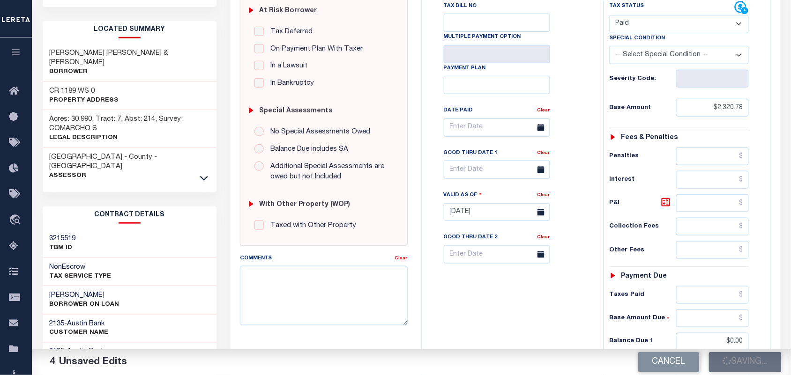
scroll to position [117, 0]
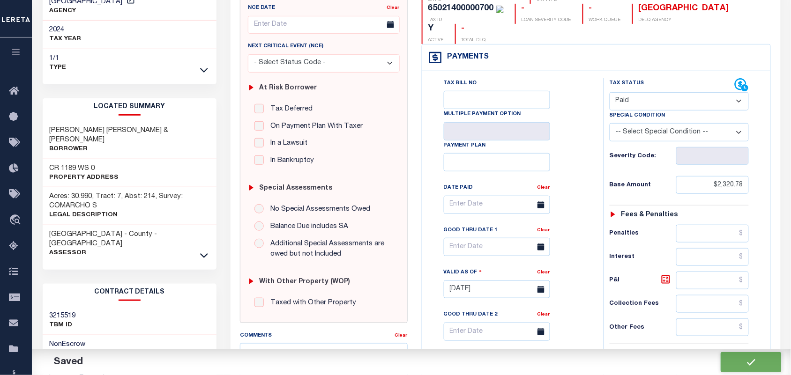
checkbox input "false"
type input "$2,320.78"
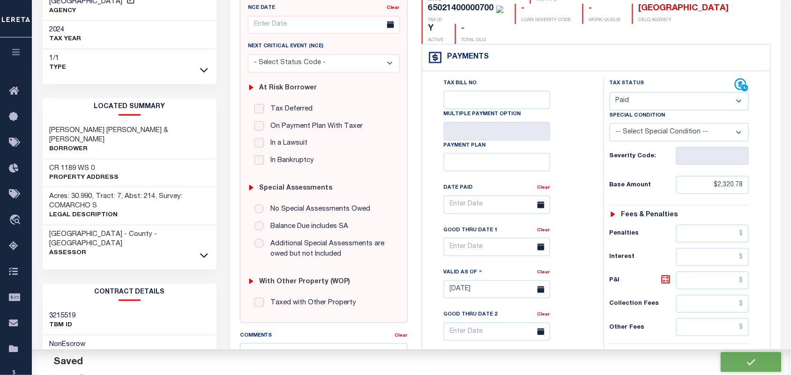
type input "$0"
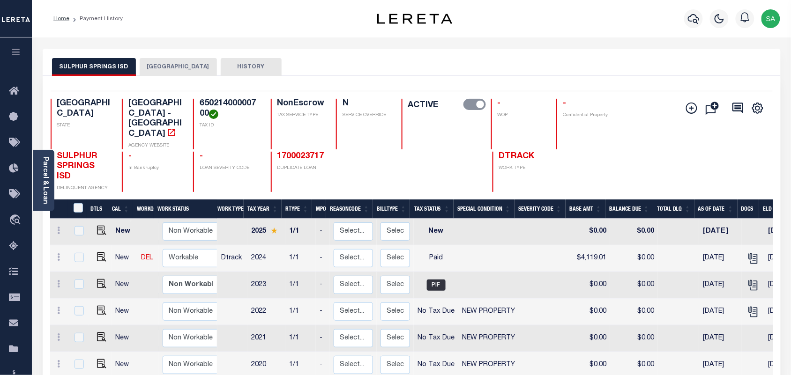
click at [156, 66] on button "[GEOGRAPHIC_DATA]" at bounding box center [178, 67] width 77 height 18
